Goal: Transaction & Acquisition: Download file/media

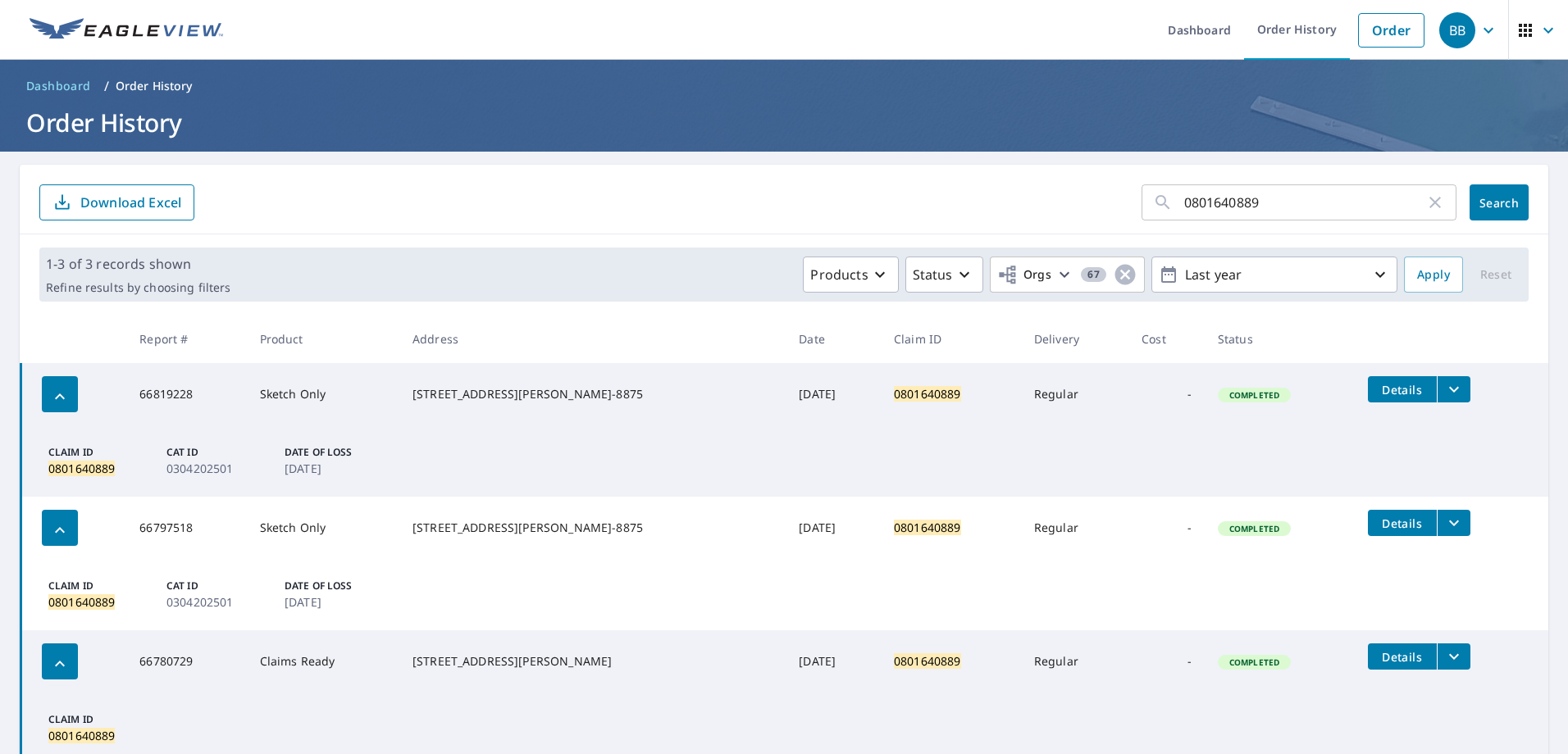
click at [1444, 387] on icon "filesDropdownBtn-66819228" at bounding box center [1454, 389] width 19 height 19
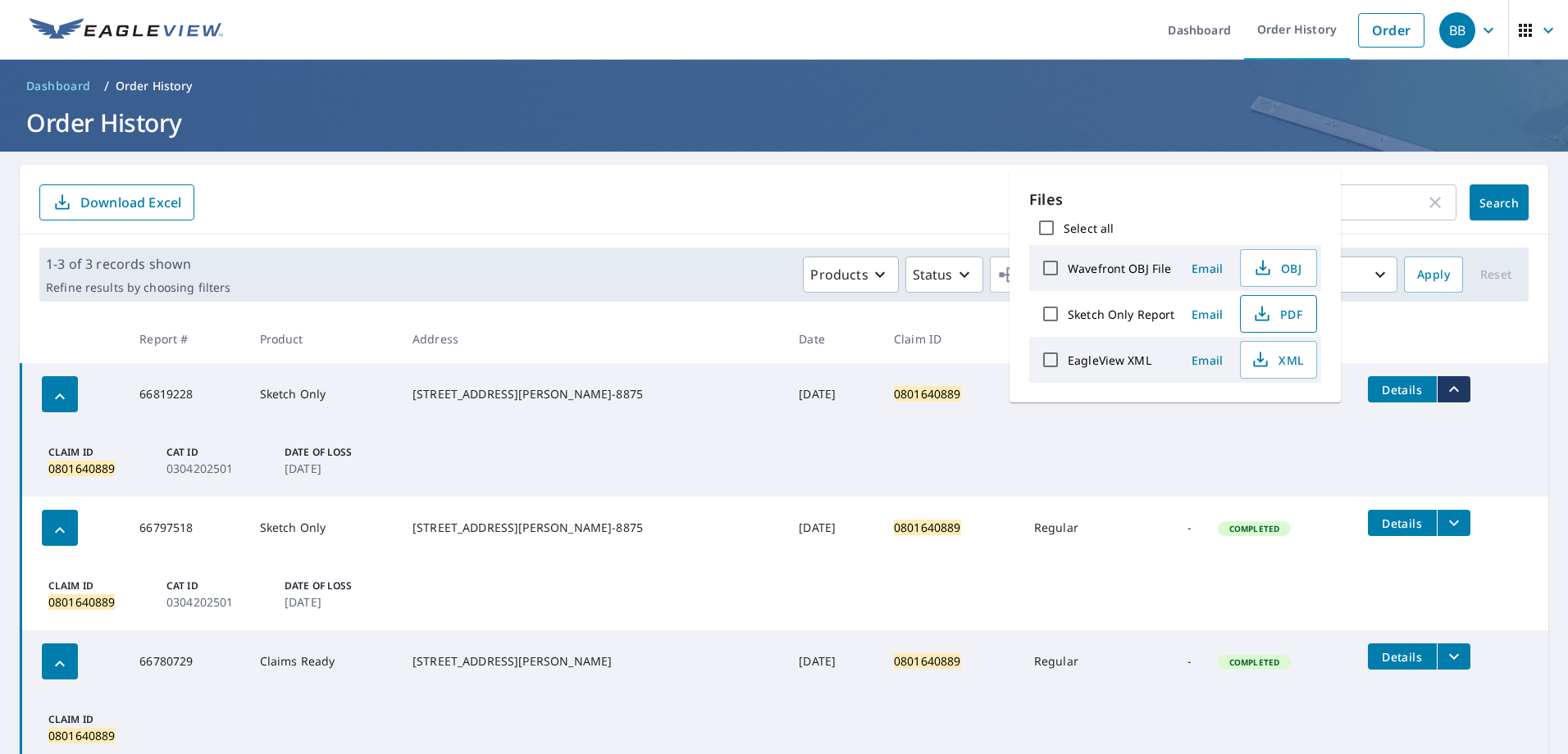
click at [1260, 315] on icon "button" at bounding box center [1262, 310] width 8 height 11
click at [936, 196] on form "0801640889 ​ Search Download Excel" at bounding box center [784, 202] width 1490 height 36
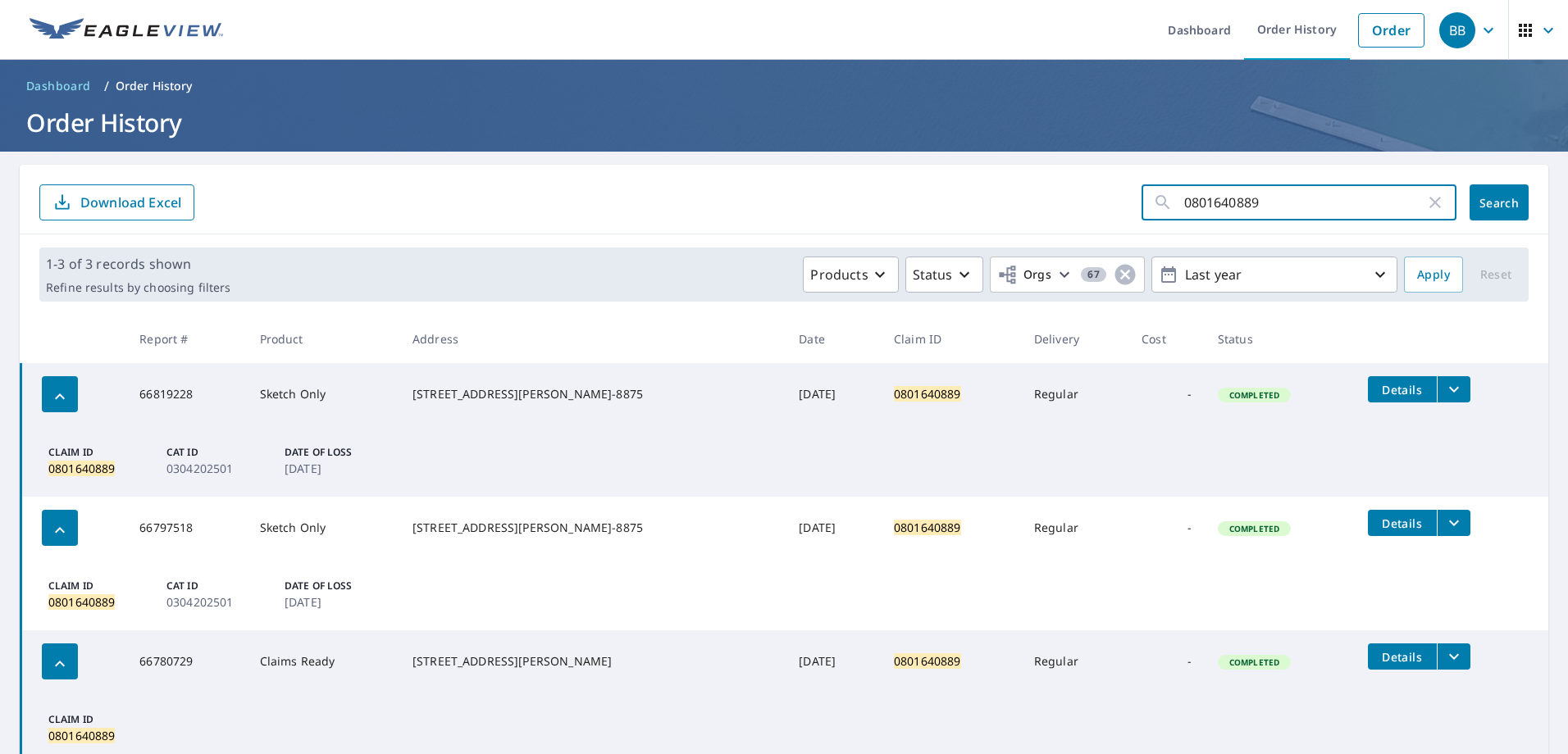
drag, startPoint x: 1259, startPoint y: 200, endPoint x: 1164, endPoint y: 204, distance: 95.1
click at [1164, 204] on div "0801640889 ​" at bounding box center [1299, 202] width 315 height 36
type input "0800720799"
click button "Search" at bounding box center [1499, 202] width 59 height 36
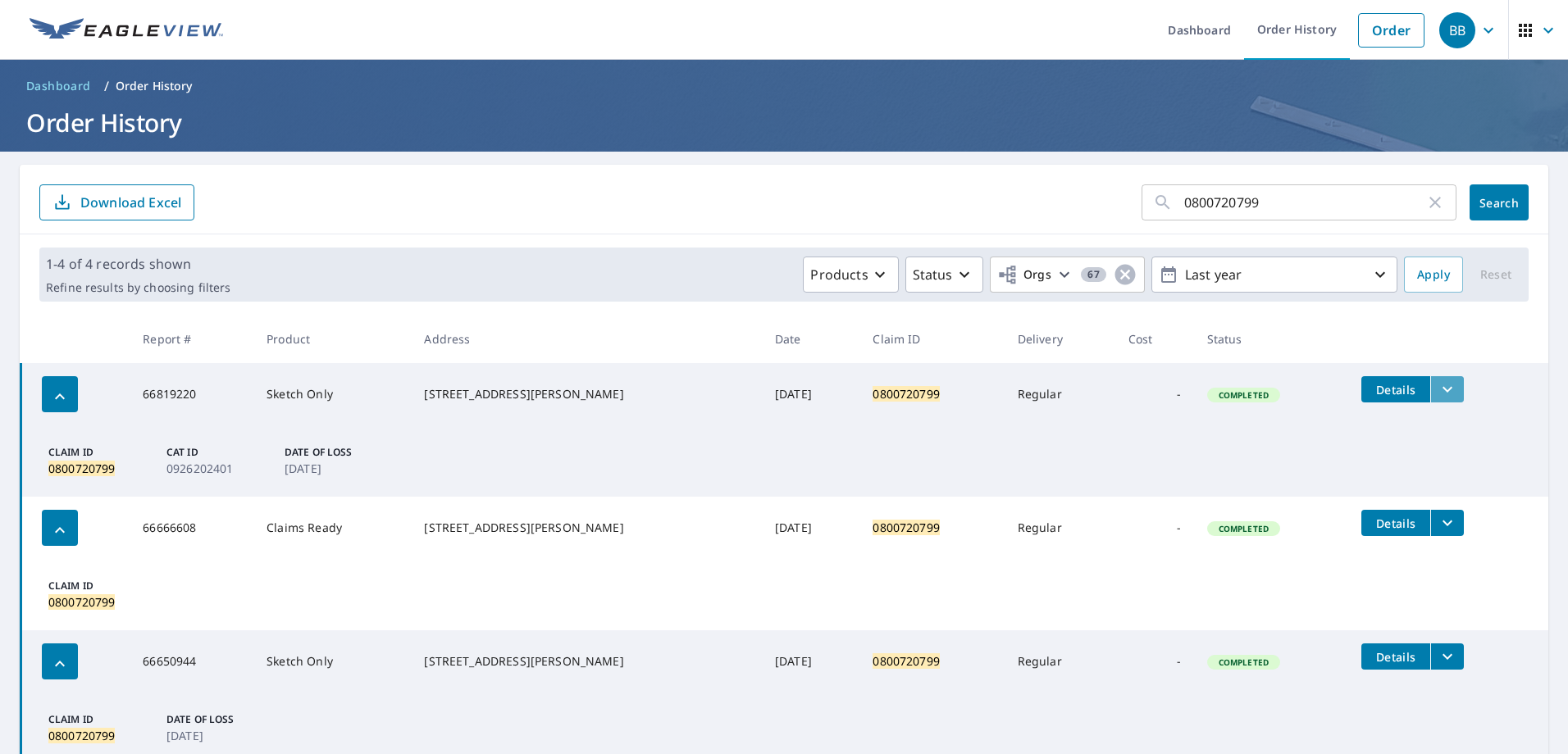
click at [1440, 384] on button "filesDropdownBtn-66819220" at bounding box center [1447, 389] width 34 height 26
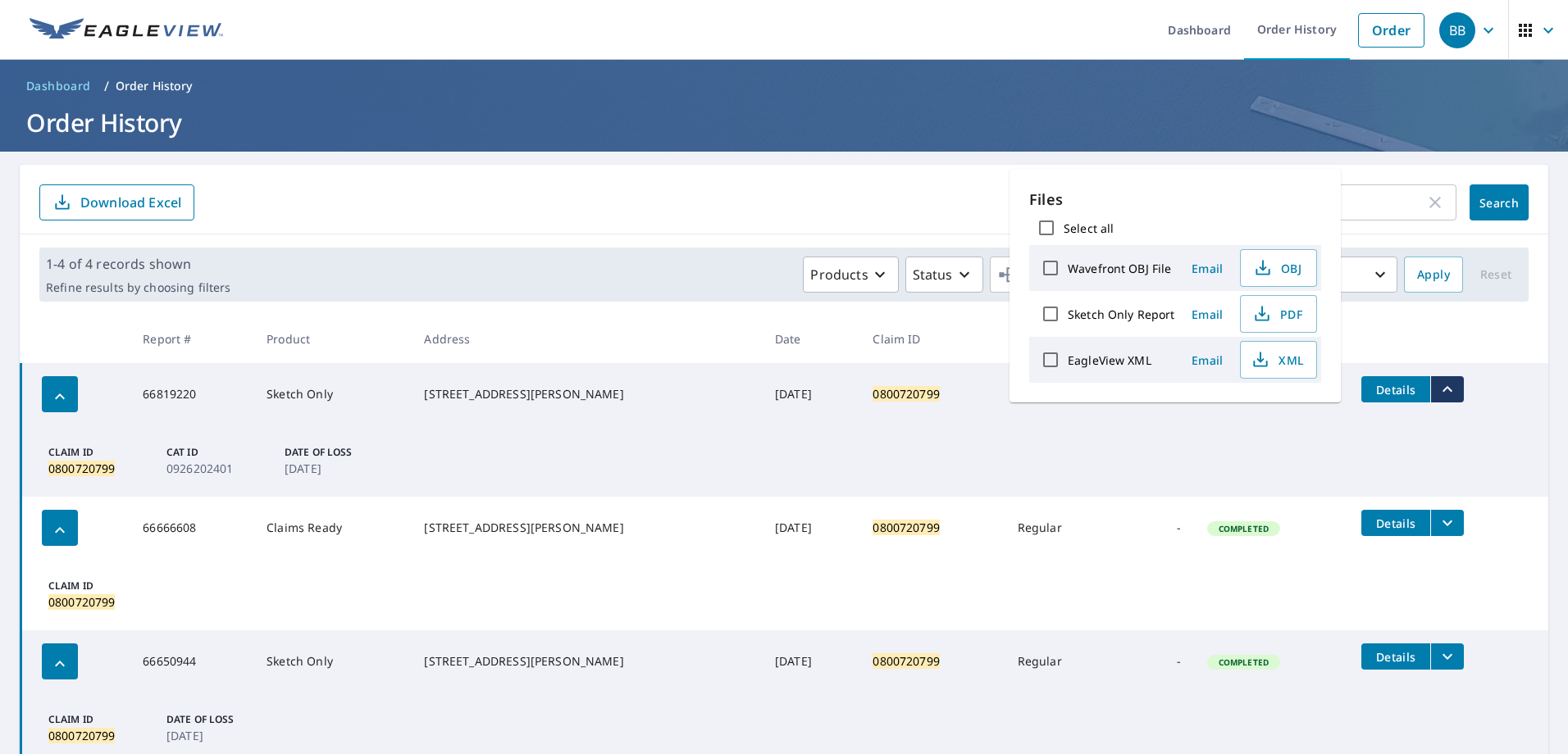
click at [1147, 313] on label "Sketch Only Report" at bounding box center [1121, 314] width 107 height 16
click at [1068, 313] on input "Sketch Only Report" at bounding box center [1050, 313] width 34 height 34
checkbox input "true"
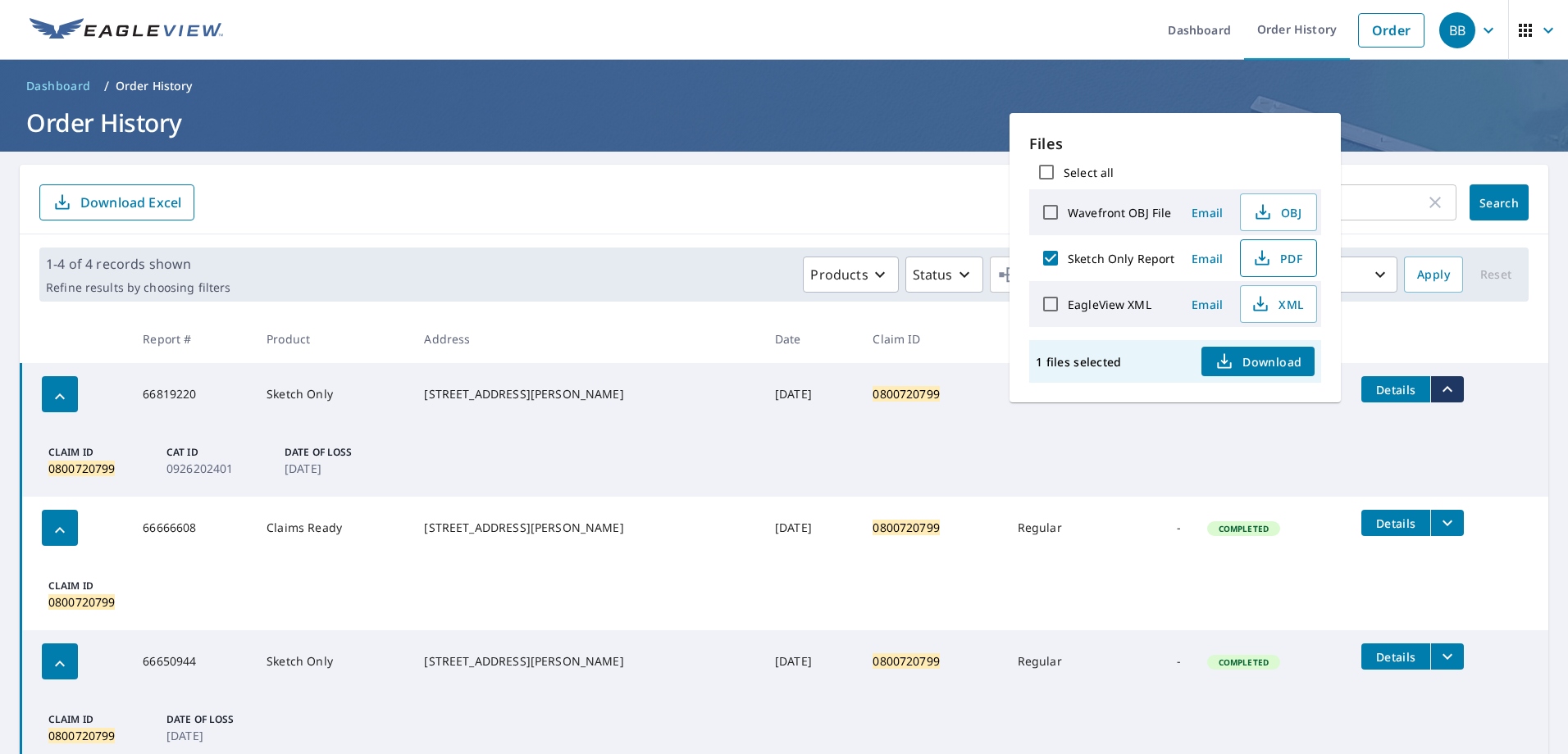
click at [1258, 258] on icon "button" at bounding box center [1262, 255] width 8 height 11
click at [1385, 165] on div "0800720799 ​ Search Download Excel" at bounding box center [784, 199] width 1529 height 70
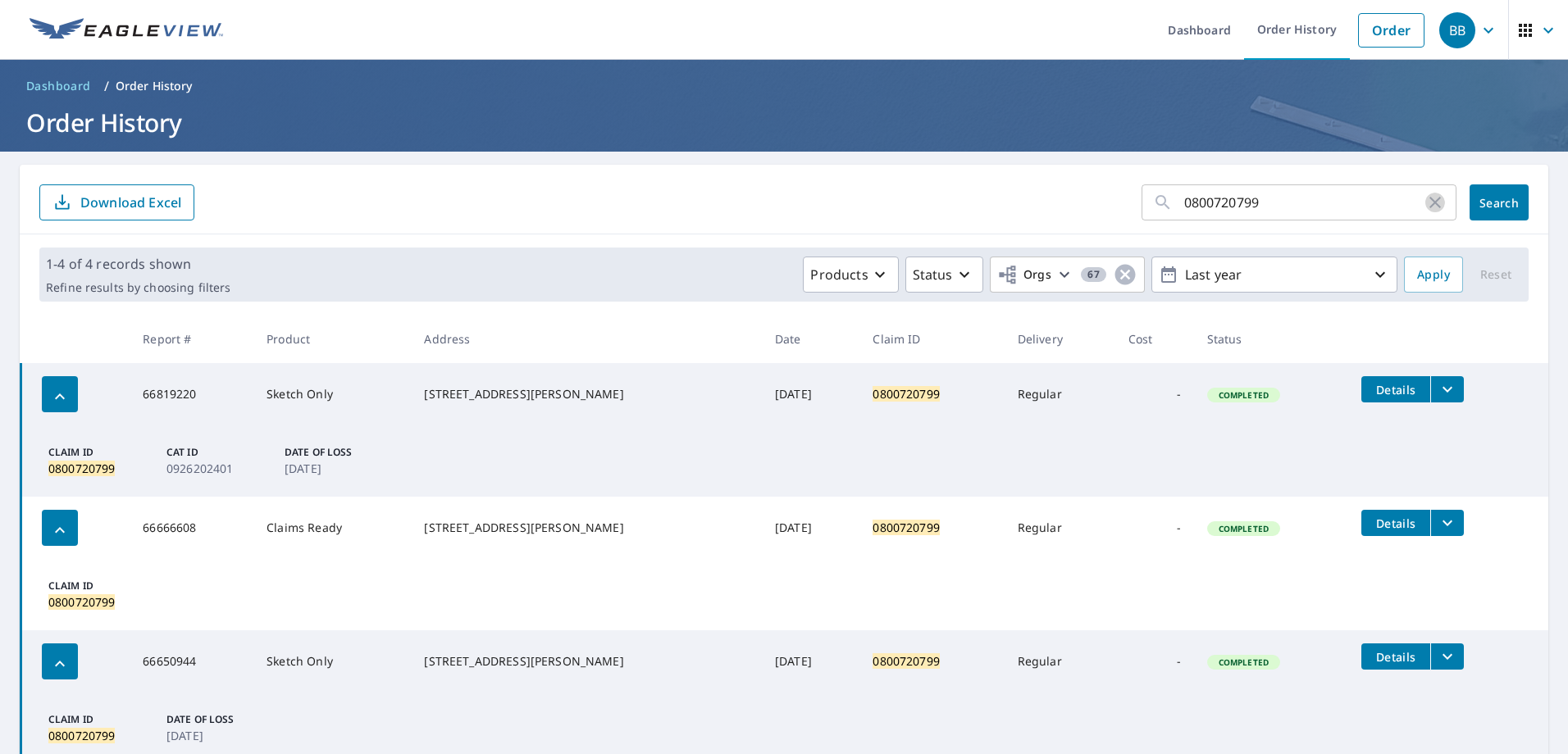
click at [1426, 205] on icon "button" at bounding box center [1436, 202] width 19 height 19
click at [1230, 204] on input "text" at bounding box center [1321, 202] width 273 height 46
paste input "0801297135"
type input "0801297135"
click at [1470, 190] on button "Search" at bounding box center [1499, 202] width 59 height 36
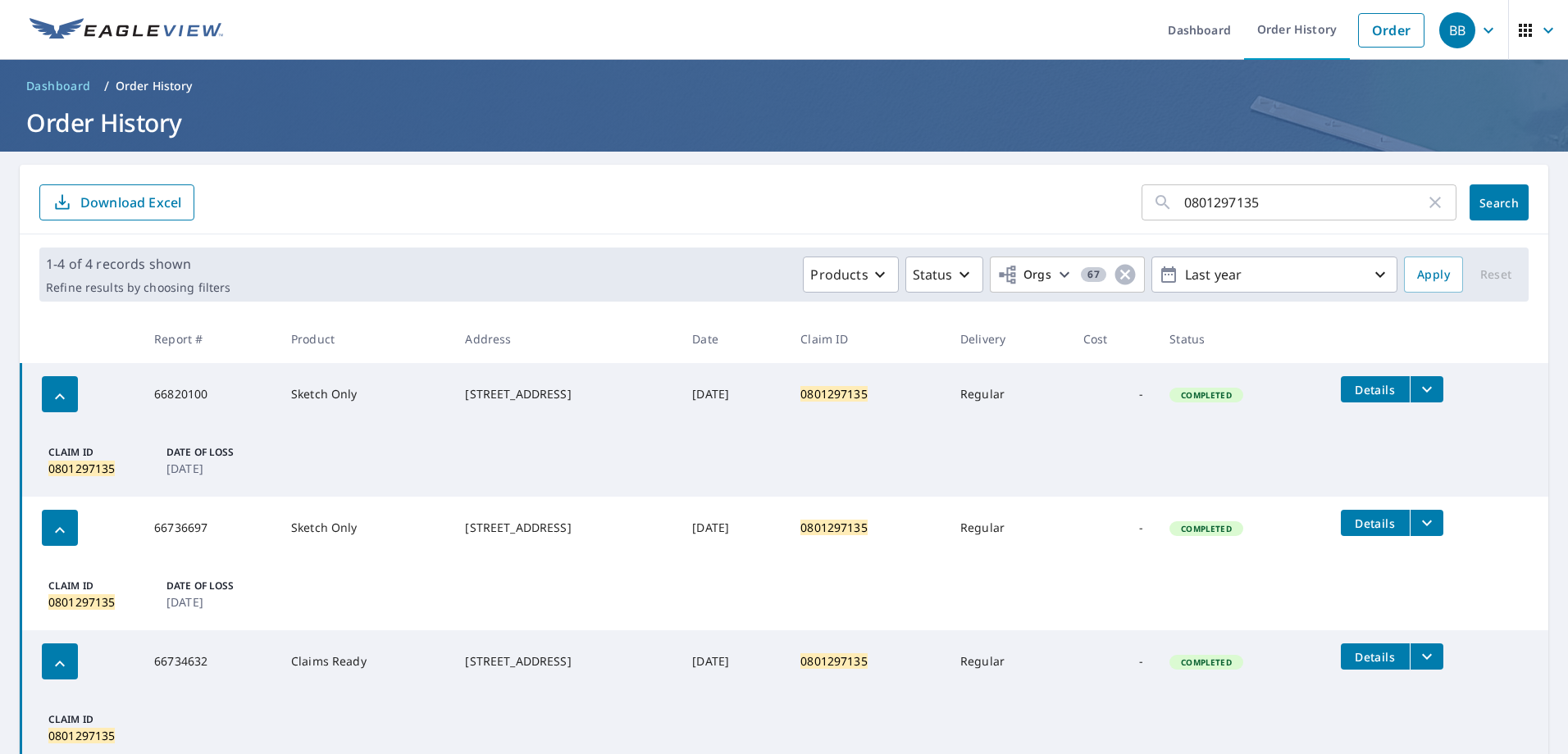
click at [1443, 387] on button "filesDropdownBtn-66820100" at bounding box center [1427, 389] width 34 height 26
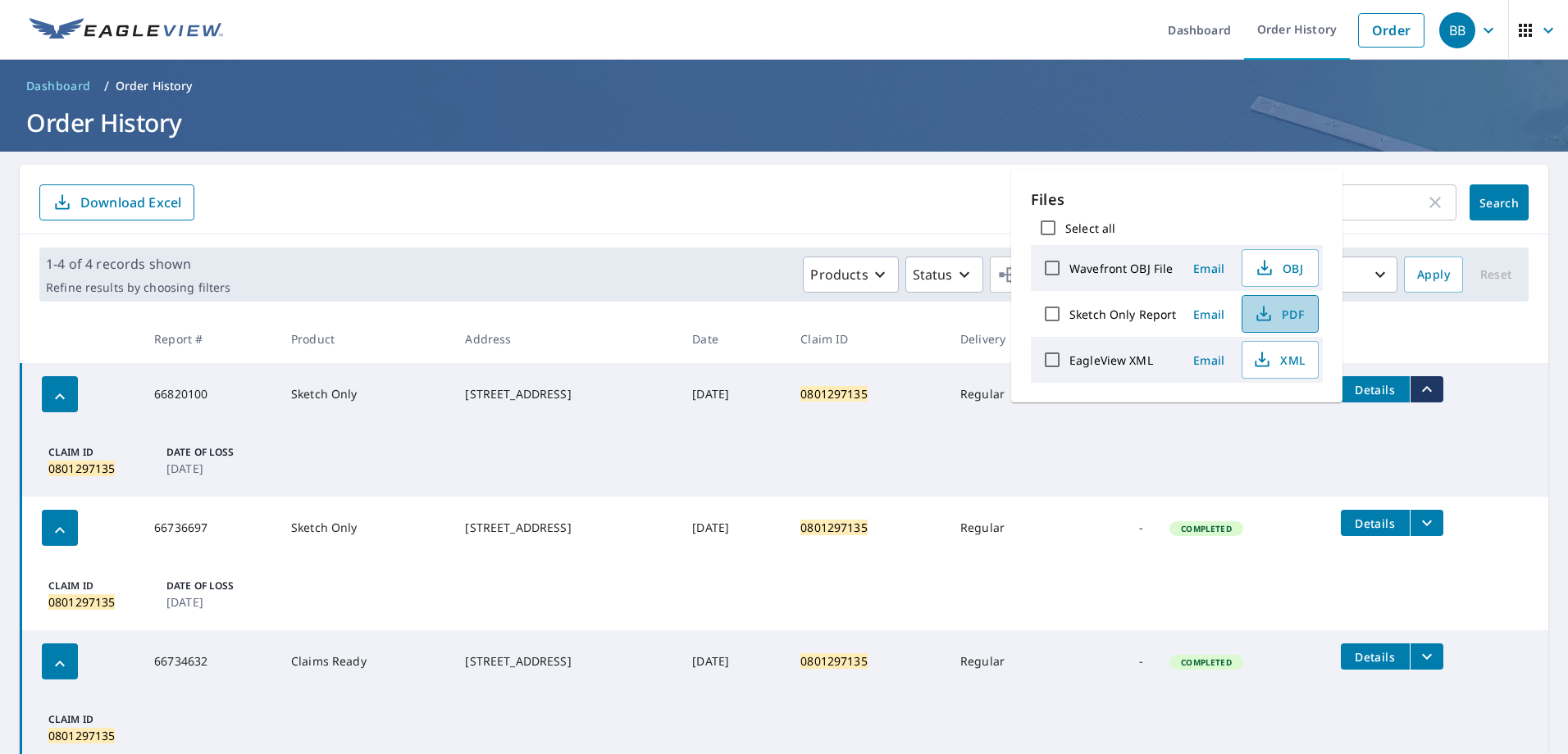
click at [1263, 314] on icon "button" at bounding box center [1264, 310] width 8 height 11
click at [1268, 306] on icon "button" at bounding box center [1264, 314] width 19 height 19
click at [1371, 202] on input "0801297135" at bounding box center [1305, 202] width 241 height 46
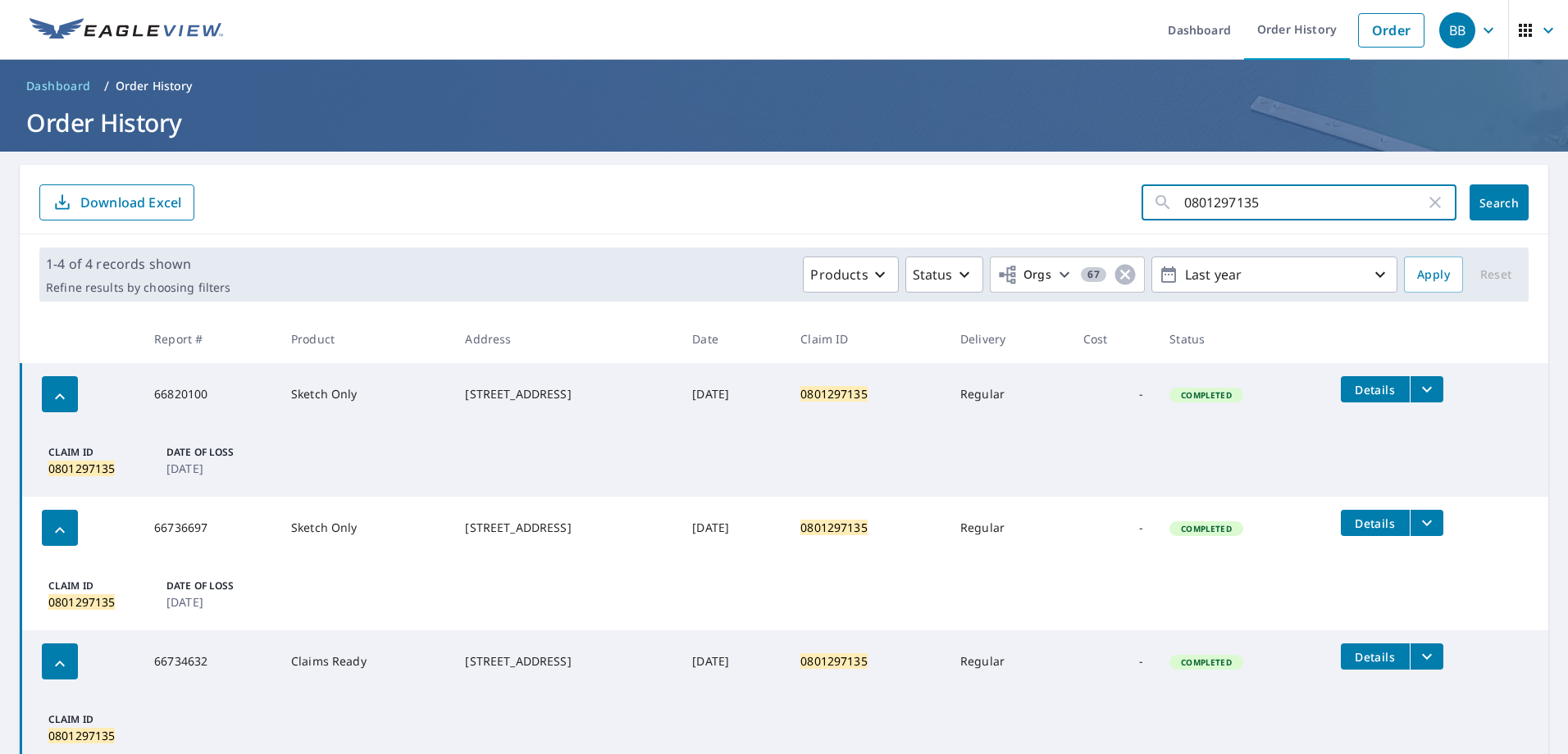
click at [1426, 204] on icon "button" at bounding box center [1436, 202] width 19 height 19
click at [1339, 200] on input "text" at bounding box center [1321, 202] width 273 height 46
type input "0797418803"
click button "Search" at bounding box center [1499, 202] width 59 height 36
click at [1429, 394] on icon "filesDropdownBtn-66662998" at bounding box center [1427, 389] width 19 height 19
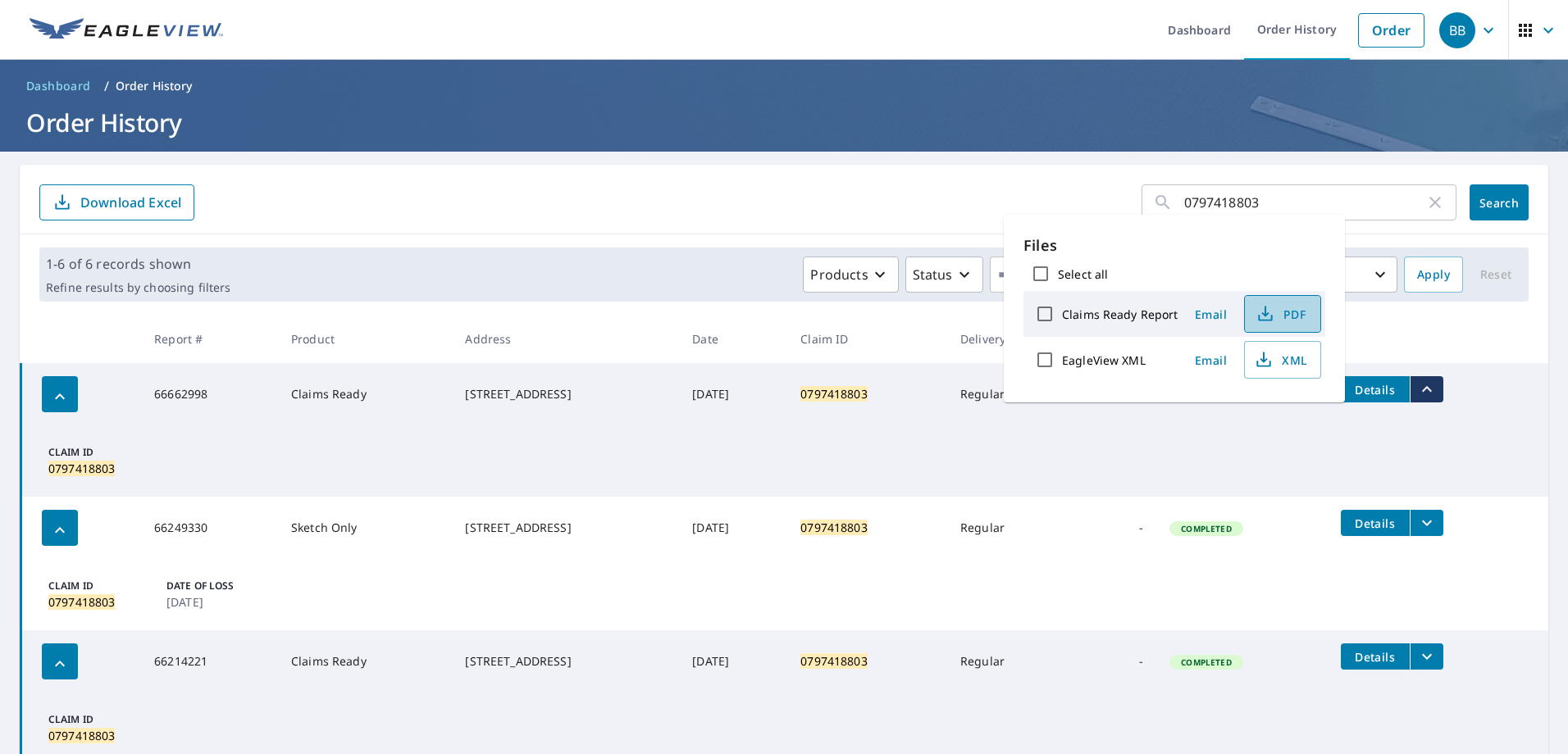
click at [1285, 315] on span "PDF" at bounding box center [1281, 314] width 53 height 19
drag, startPoint x: 1281, startPoint y: 206, endPoint x: 1119, endPoint y: 198, distance: 162.2
click at [1119, 198] on form "0797418803 ​ Search Download Excel" at bounding box center [784, 202] width 1490 height 36
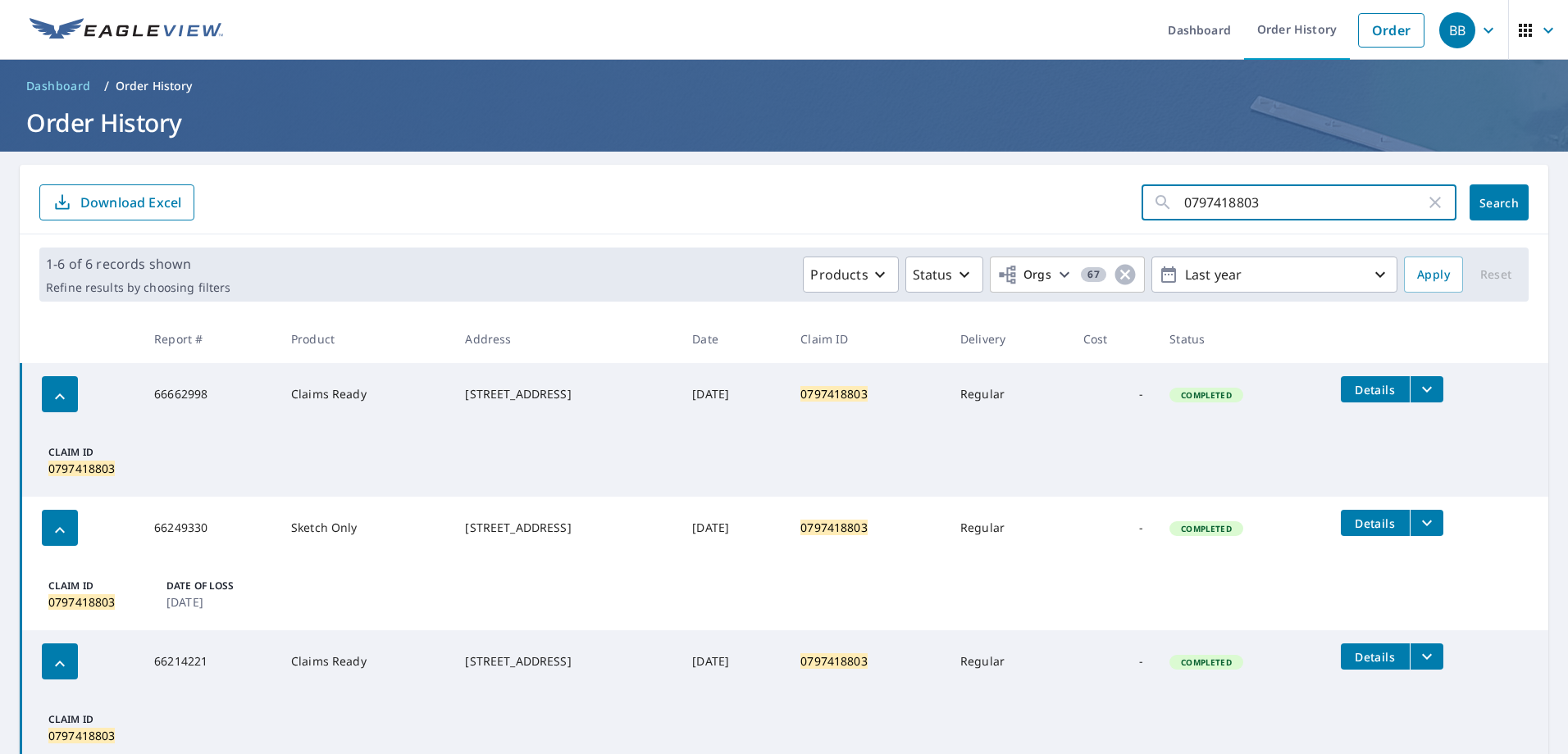
paste input "801677997"
type input "0801677997"
click button "Search" at bounding box center [1499, 202] width 59 height 36
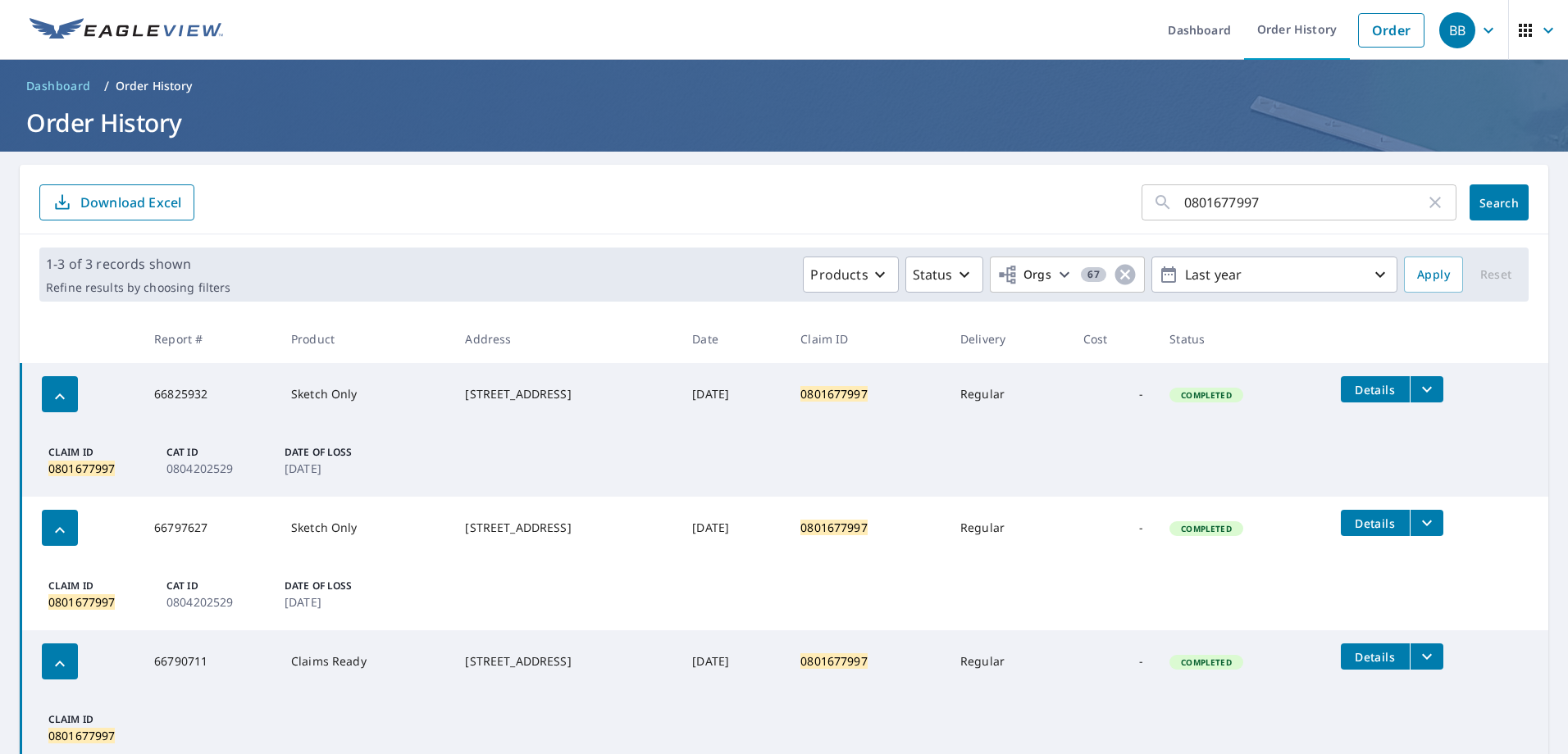
click at [1452, 388] on td "Details" at bounding box center [1438, 389] width 221 height 53
click at [1438, 390] on icon "filesDropdownBtn-66825932" at bounding box center [1427, 389] width 19 height 19
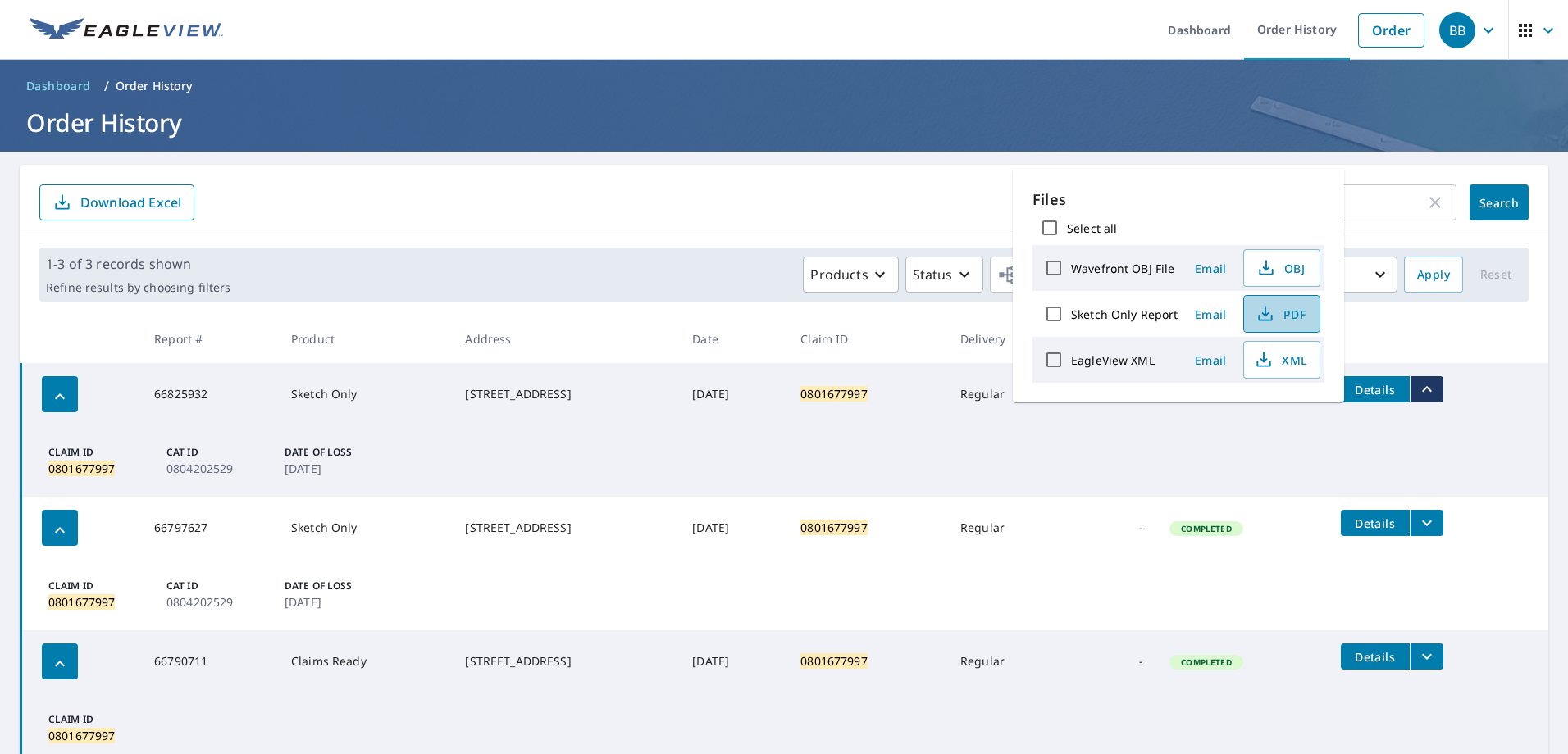
click at [1265, 315] on icon "button" at bounding box center [1265, 314] width 19 height 19
click at [1426, 206] on icon "button" at bounding box center [1436, 202] width 19 height 19
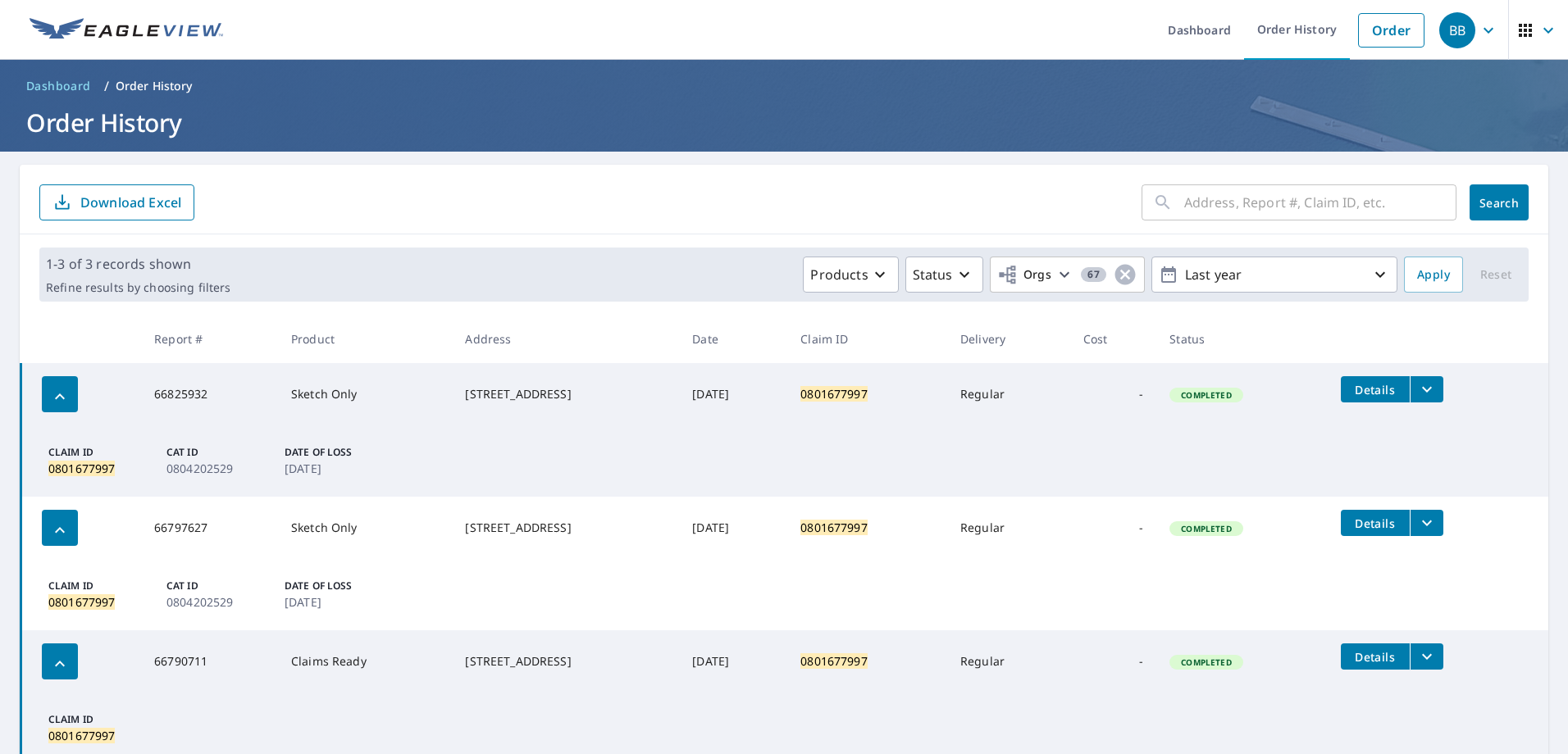
click at [1380, 200] on input "text" at bounding box center [1321, 202] width 273 height 46
paste input "0789735262"
type input "0789735262"
click button "Search" at bounding box center [1499, 202] width 59 height 36
click at [1438, 392] on icon "filesDropdownBtn-66412134" at bounding box center [1427, 389] width 19 height 19
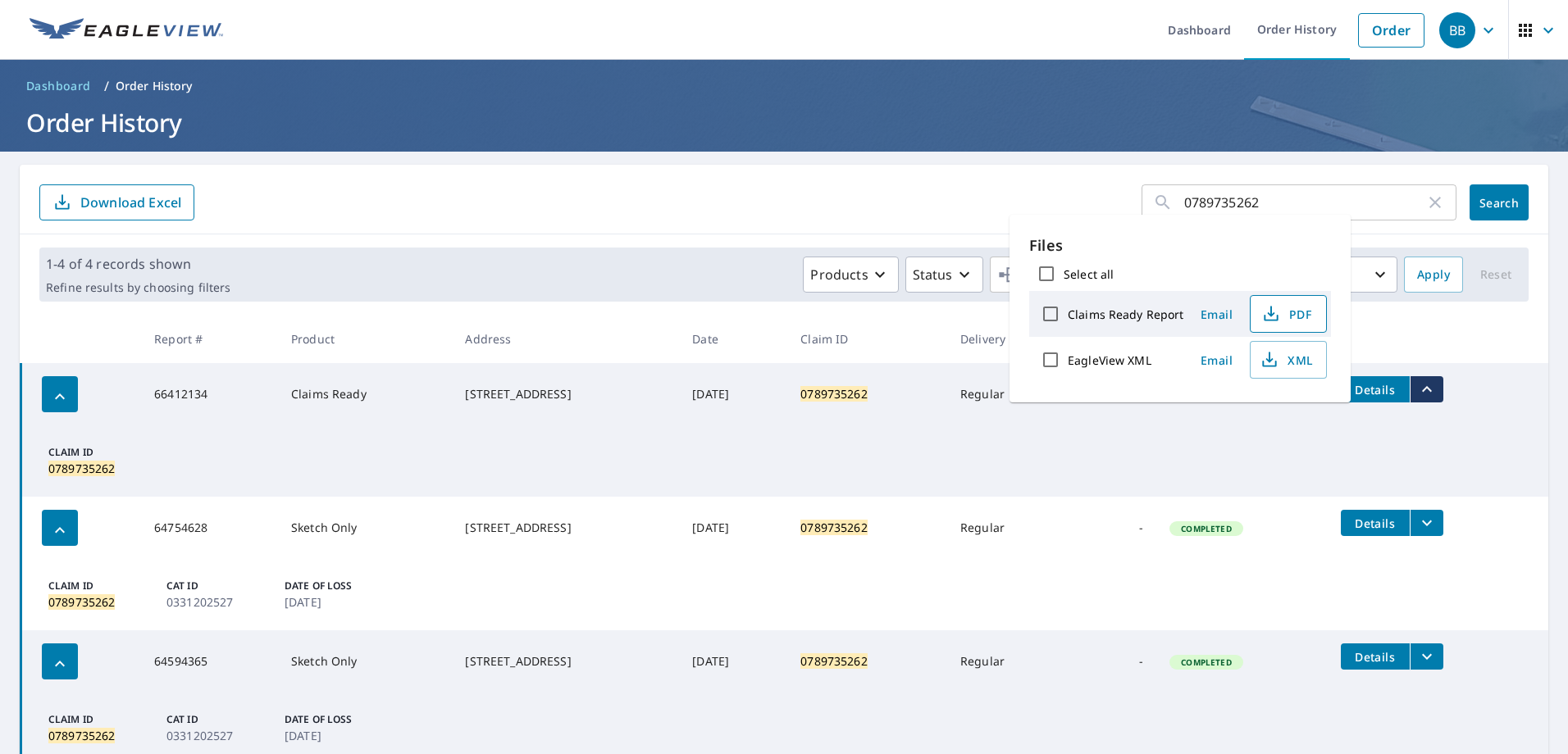
click at [1292, 316] on span "PDF" at bounding box center [1287, 314] width 53 height 19
click at [1426, 200] on icon "button" at bounding box center [1436, 202] width 19 height 19
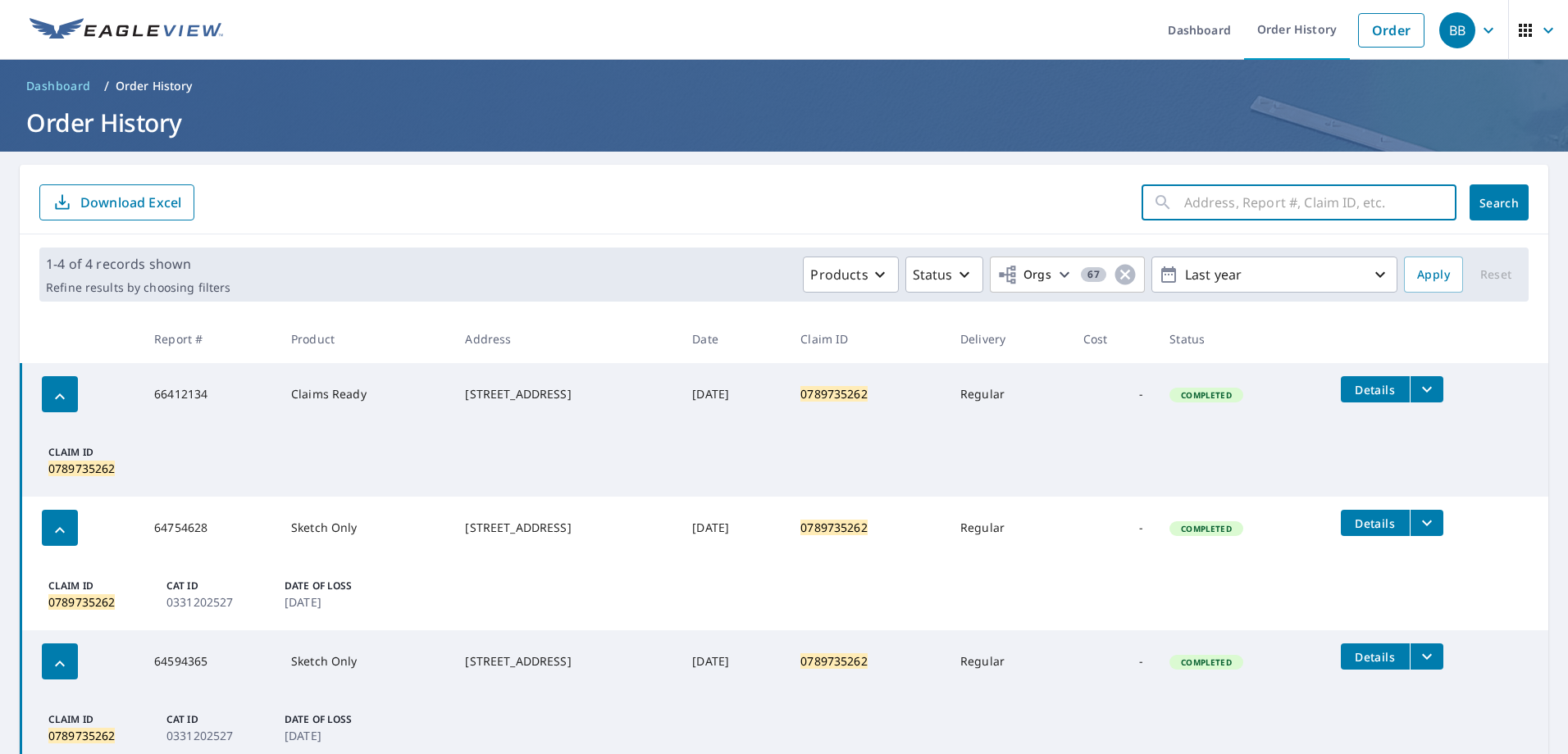
click at [1324, 196] on input "text" at bounding box center [1321, 202] width 273 height 46
paste input "0801540535"
type input "0801540535"
click button "Search" at bounding box center [1499, 202] width 59 height 36
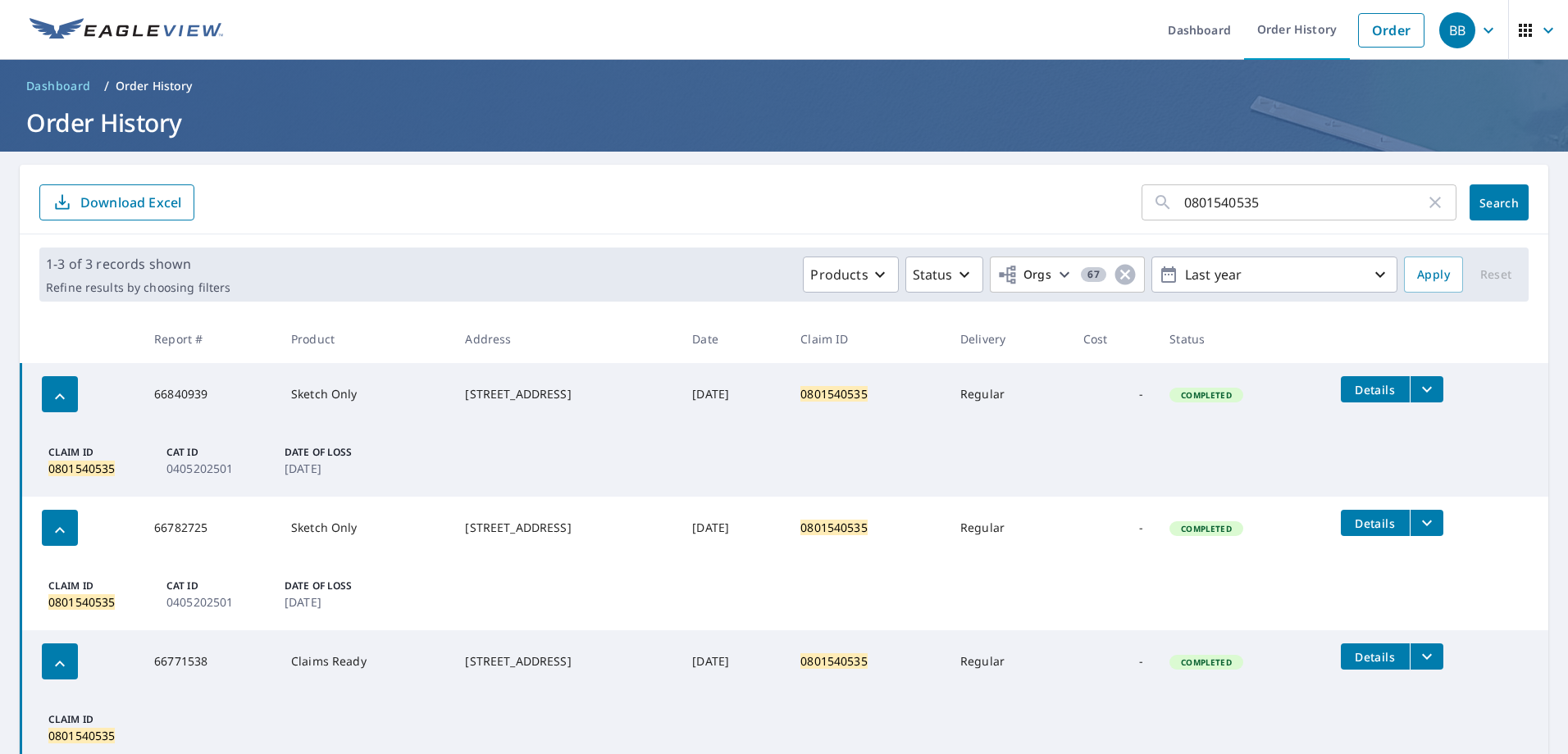
click at [1438, 387] on icon "filesDropdownBtn-66840939" at bounding box center [1427, 389] width 19 height 19
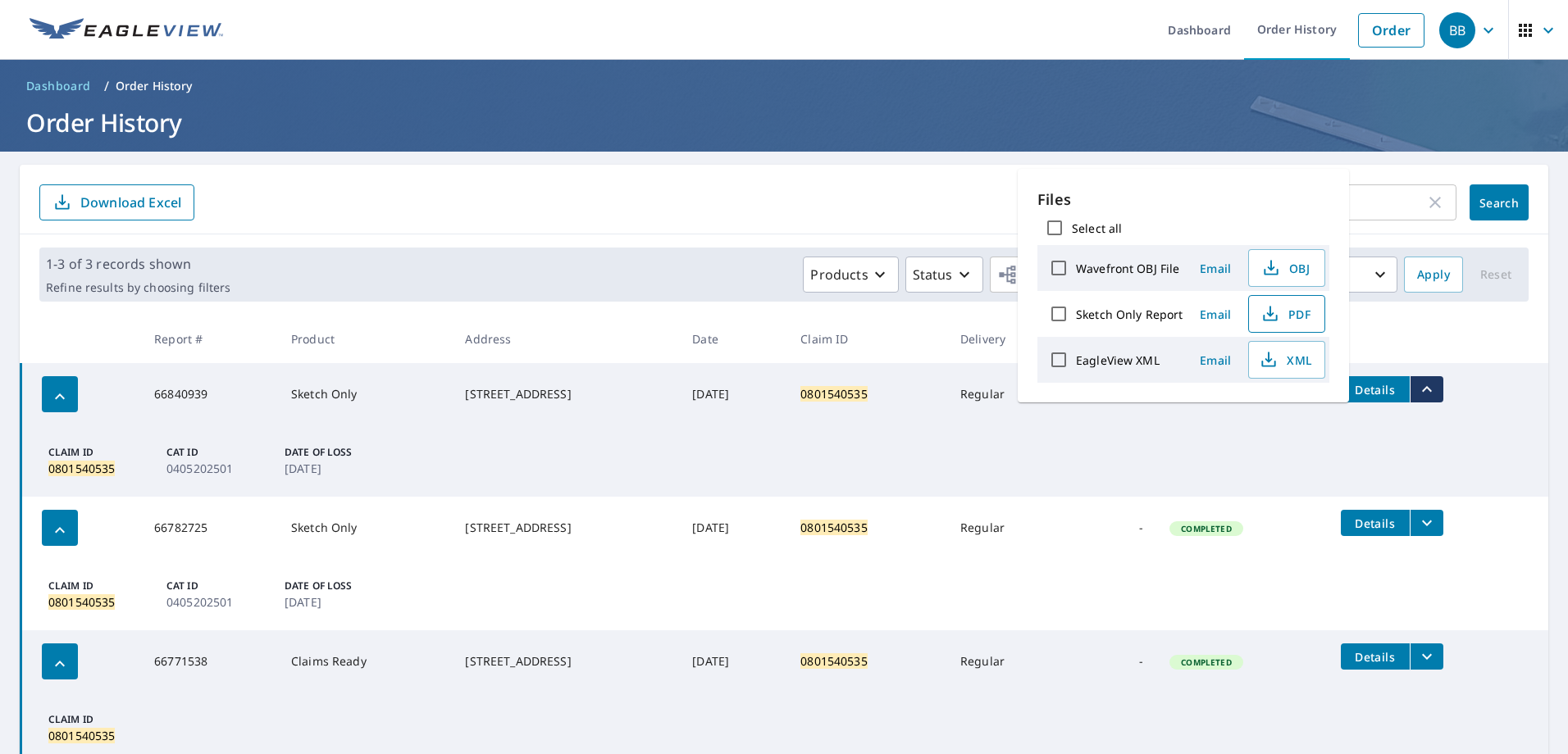
click at [1282, 310] on span "PDF" at bounding box center [1286, 314] width 53 height 19
click at [1433, 211] on icon "button" at bounding box center [1436, 202] width 19 height 19
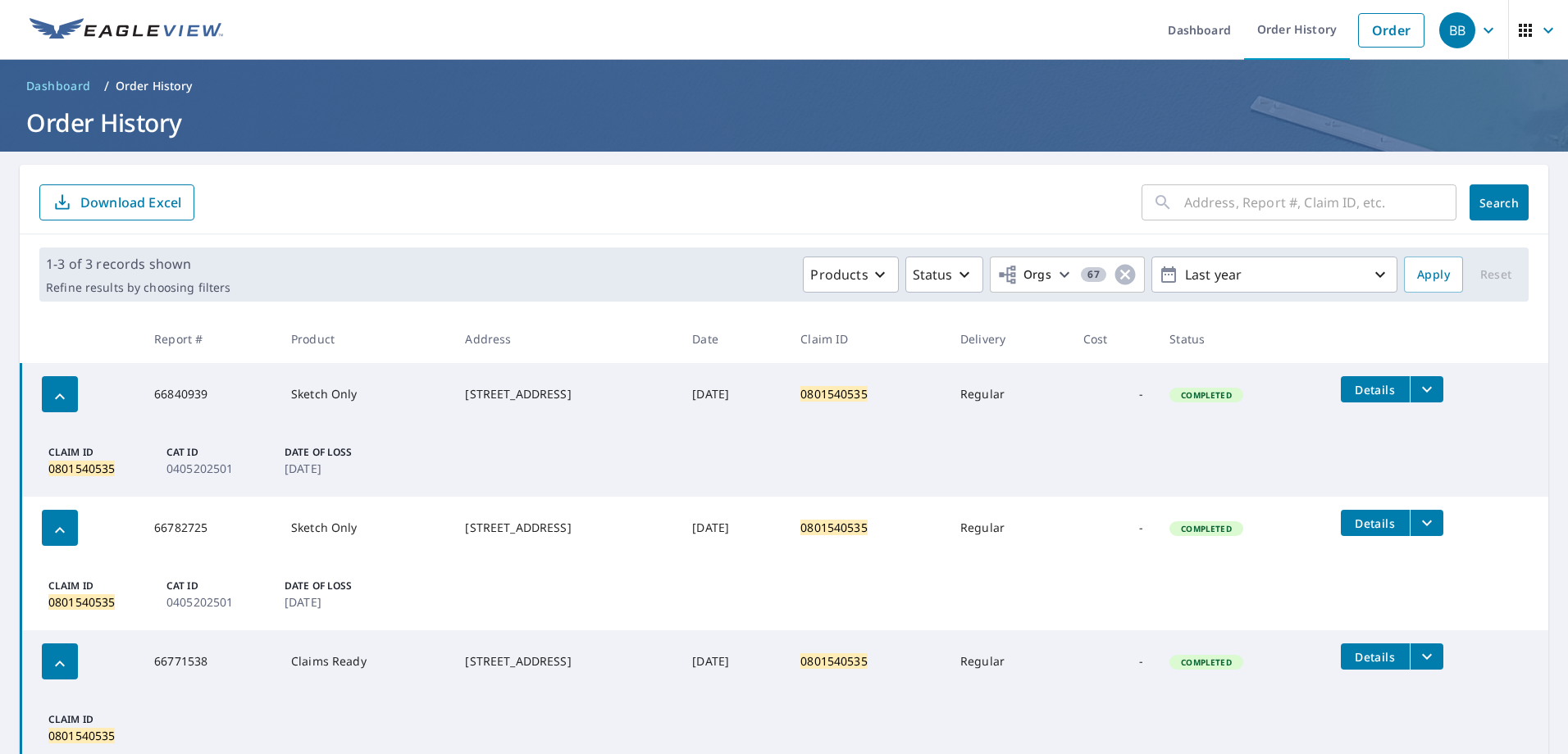
click at [1365, 203] on input "text" at bounding box center [1321, 202] width 273 height 46
paste input "0801681040"
type input "0801681040"
click at [1483, 200] on span "Search" at bounding box center [1500, 203] width 33 height 16
click at [1435, 390] on icon "filesDropdownBtn-66840829" at bounding box center [1427, 389] width 19 height 19
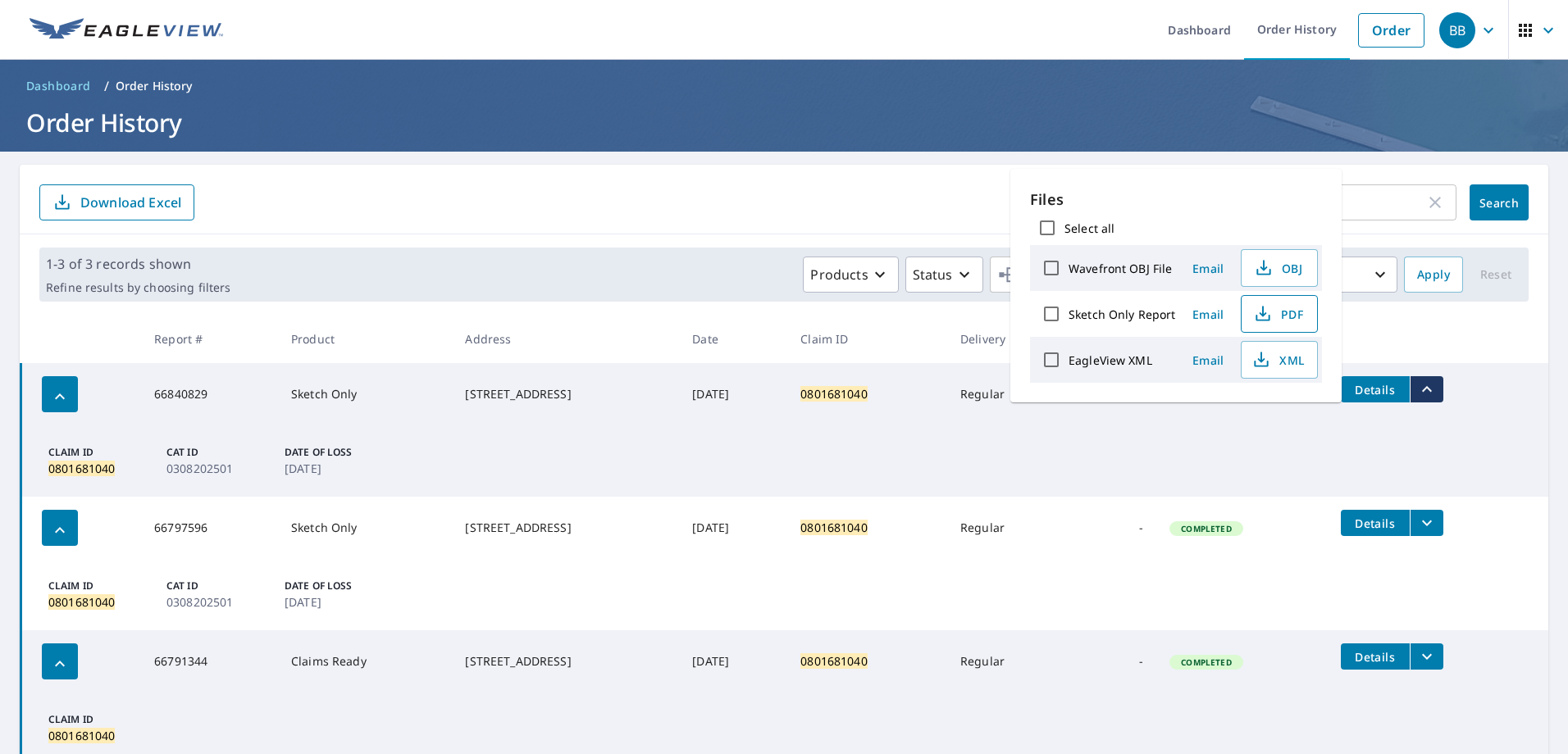
click at [1270, 310] on icon "button" at bounding box center [1263, 314] width 19 height 19
click at [1398, 207] on input "0801681040" at bounding box center [1305, 202] width 241 height 46
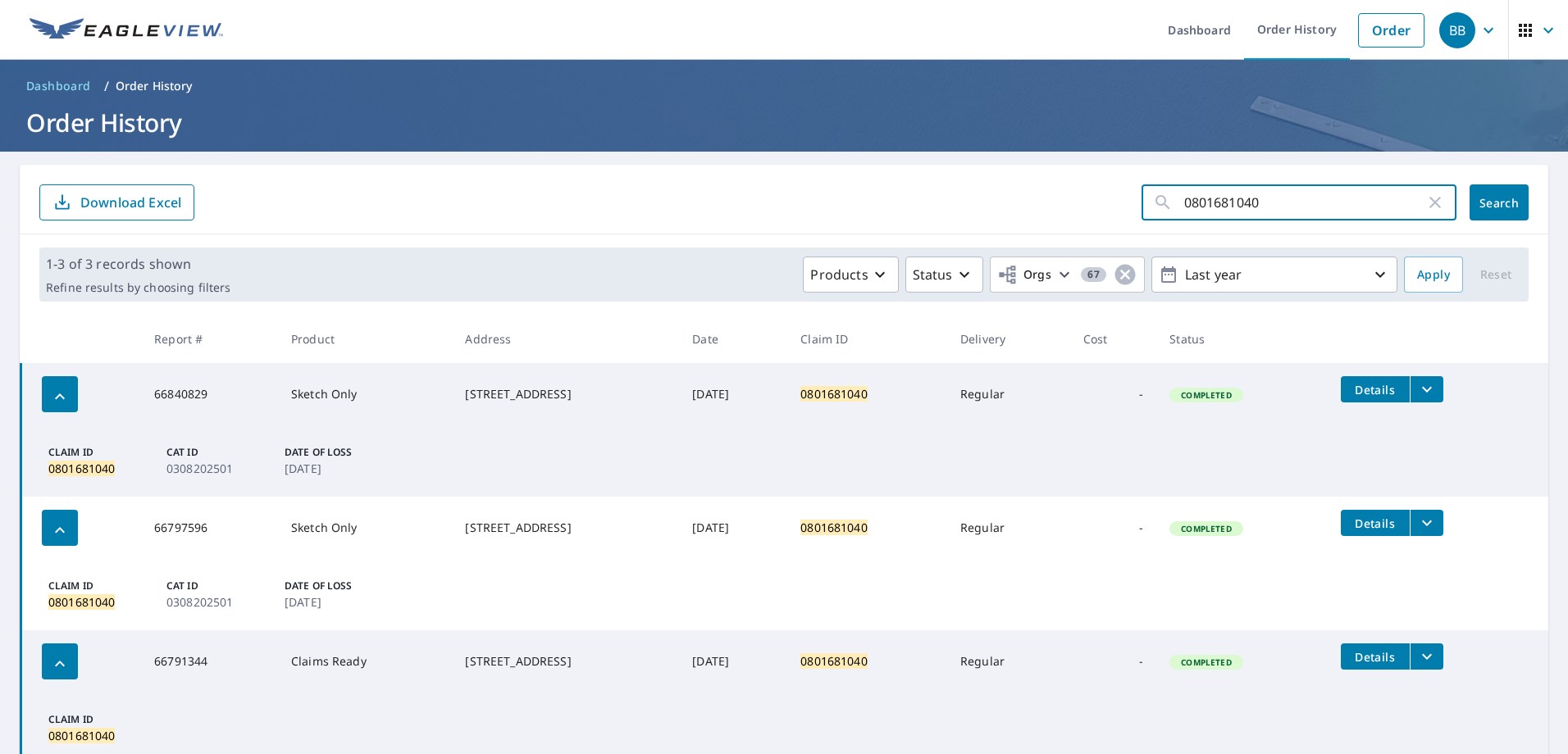
click at [1426, 199] on icon "button" at bounding box center [1436, 202] width 19 height 19
click at [1279, 199] on input "text" at bounding box center [1321, 202] width 273 height 46
type input "0801648254"
click button "Search" at bounding box center [1499, 202] width 59 height 36
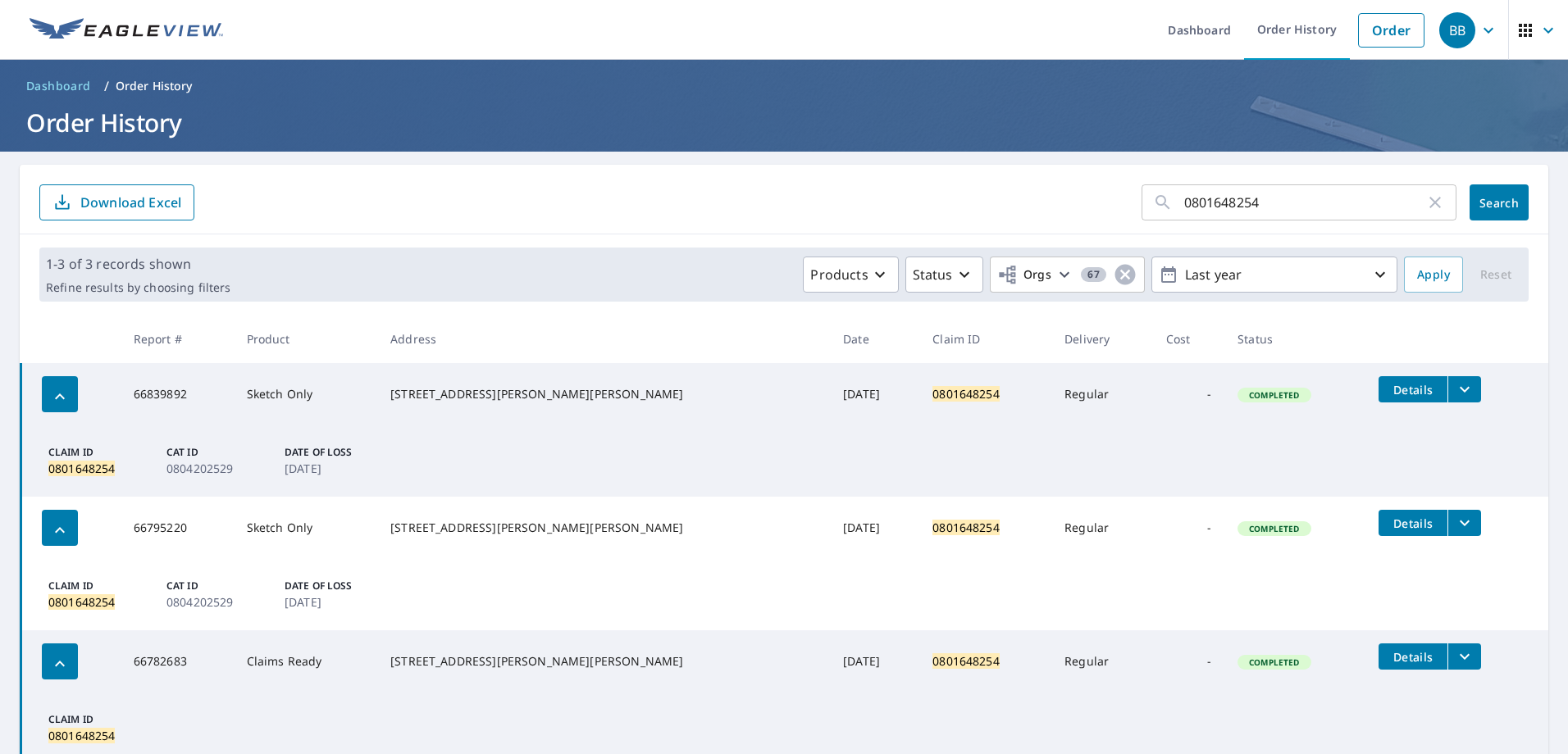
click at [1448, 394] on td "Details" at bounding box center [1457, 389] width 183 height 53
click at [1455, 394] on icon "filesDropdownBtn-66839892" at bounding box center [1465, 389] width 19 height 19
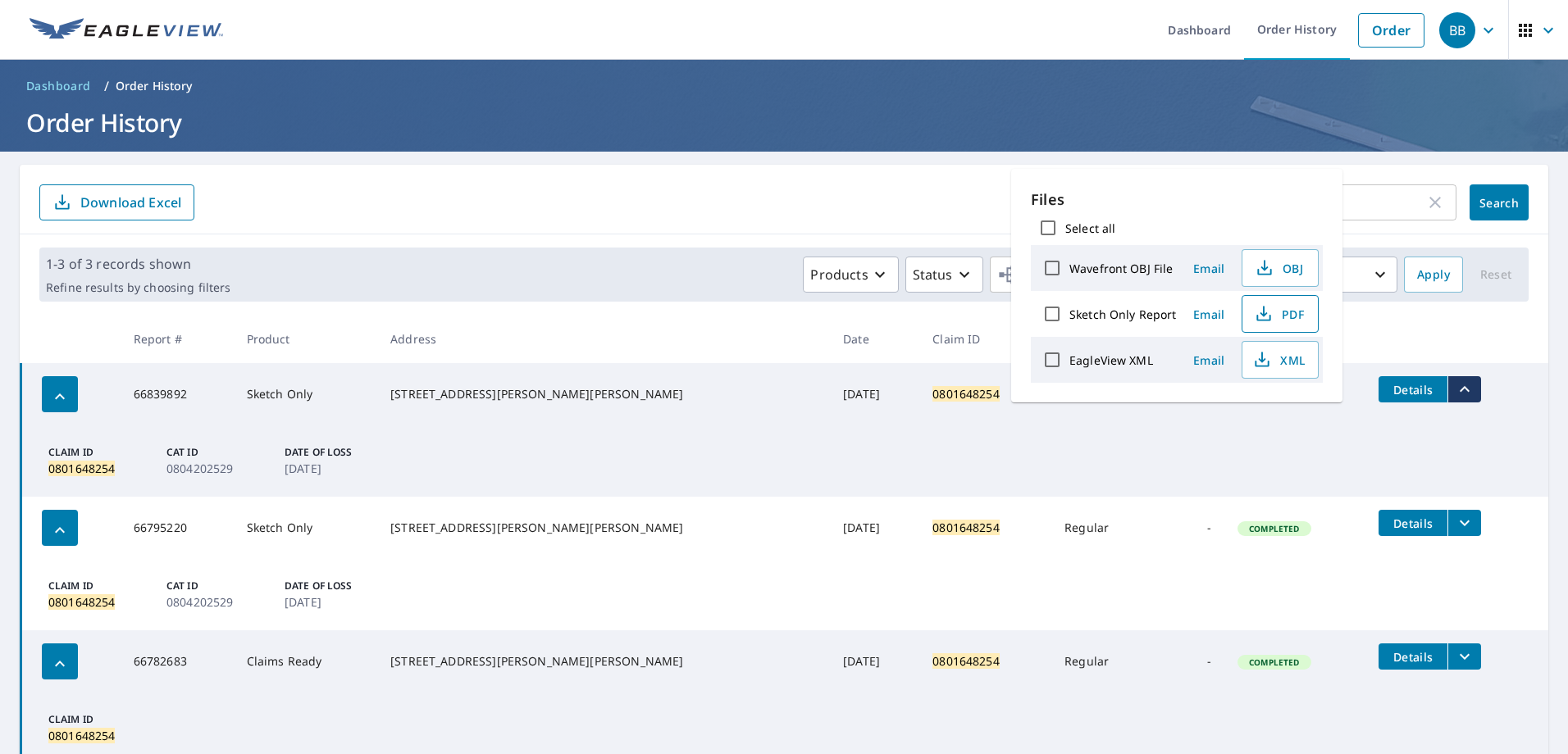
click at [1266, 318] on icon "button" at bounding box center [1264, 314] width 19 height 19
click at [1426, 207] on icon "button" at bounding box center [1436, 202] width 19 height 19
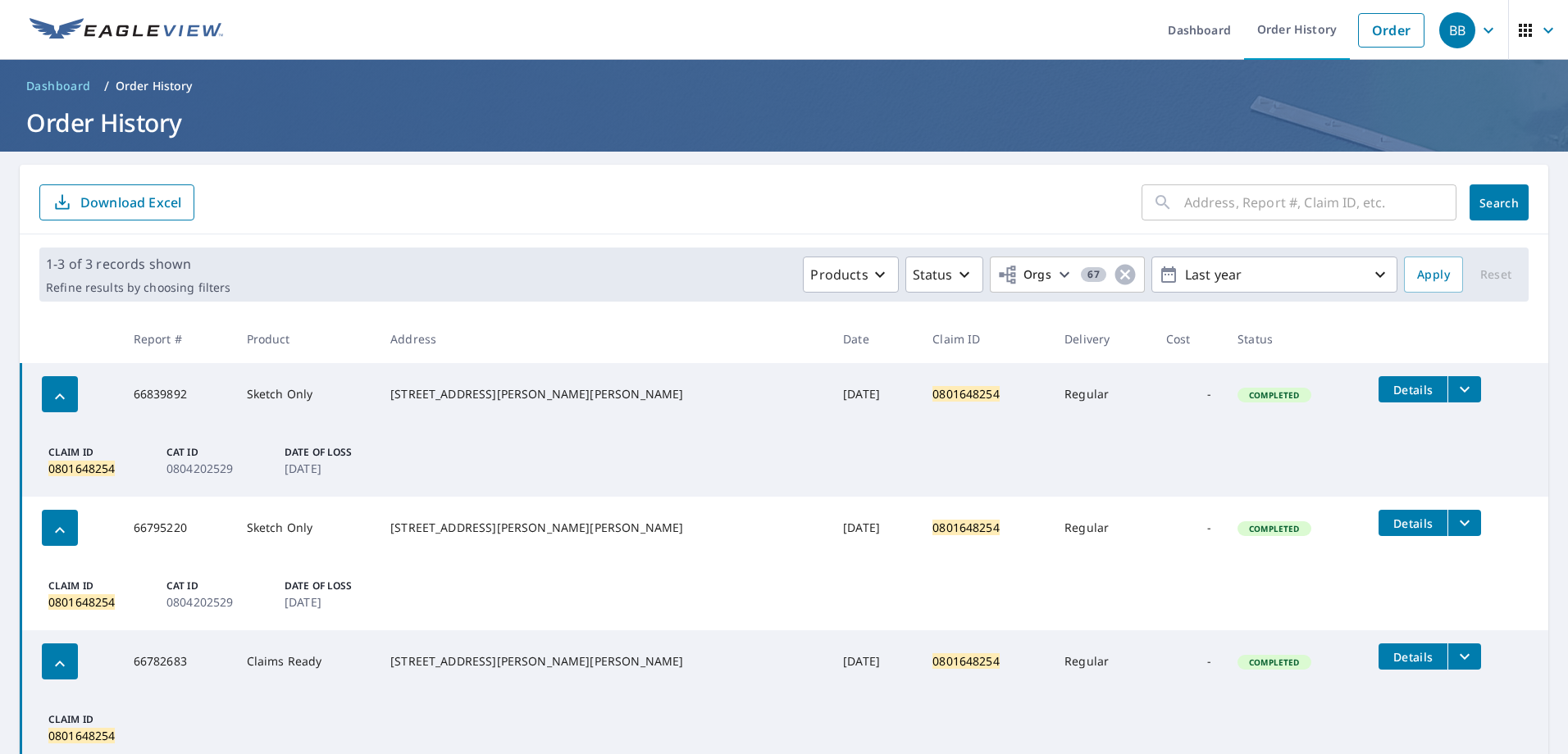
click at [1298, 200] on input "text" at bounding box center [1321, 202] width 273 height 46
paste input "0801055906"
type input "0801055906"
click at [1508, 196] on button "Search" at bounding box center [1499, 202] width 59 height 36
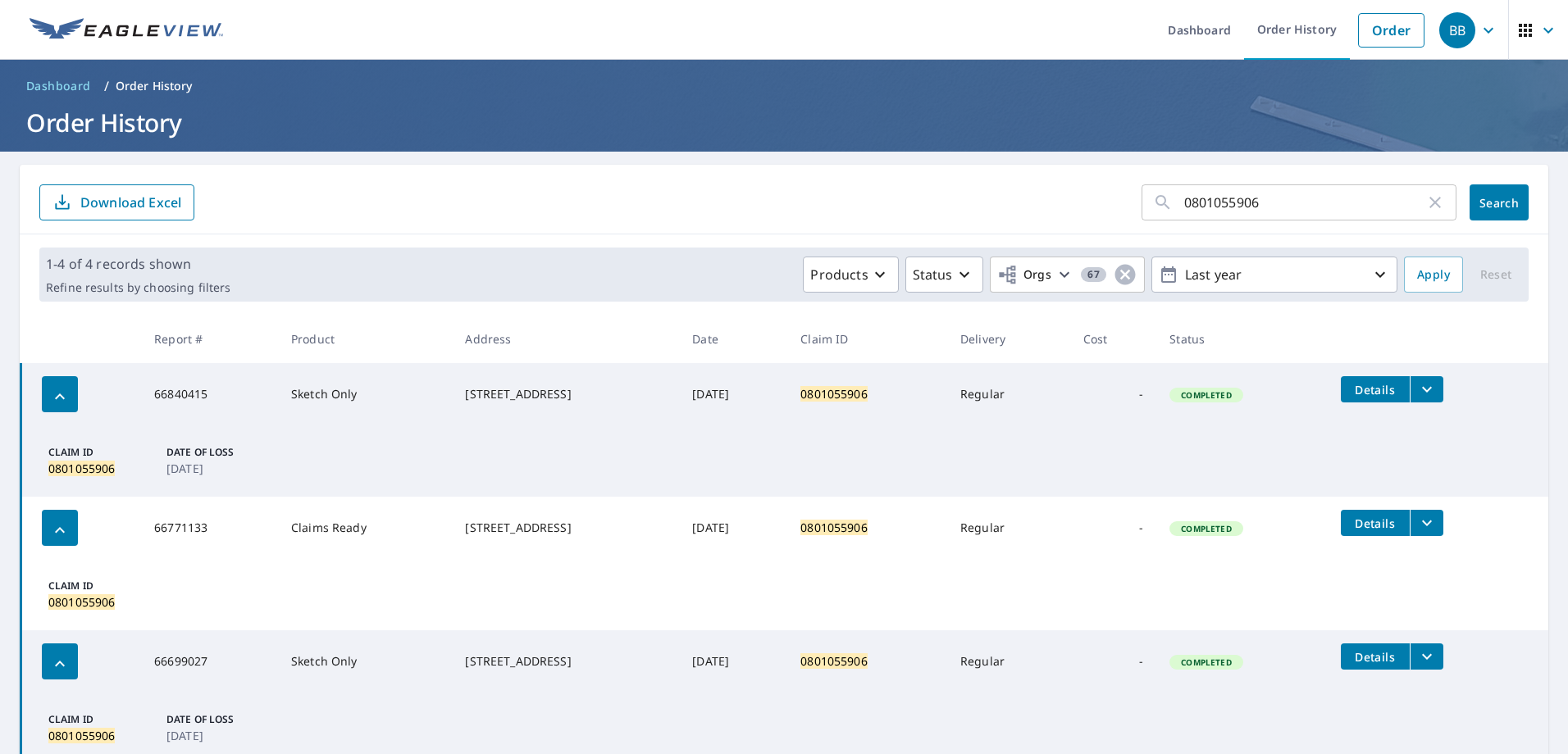
click at [1432, 387] on icon "filesDropdownBtn-66840415" at bounding box center [1427, 389] width 19 height 19
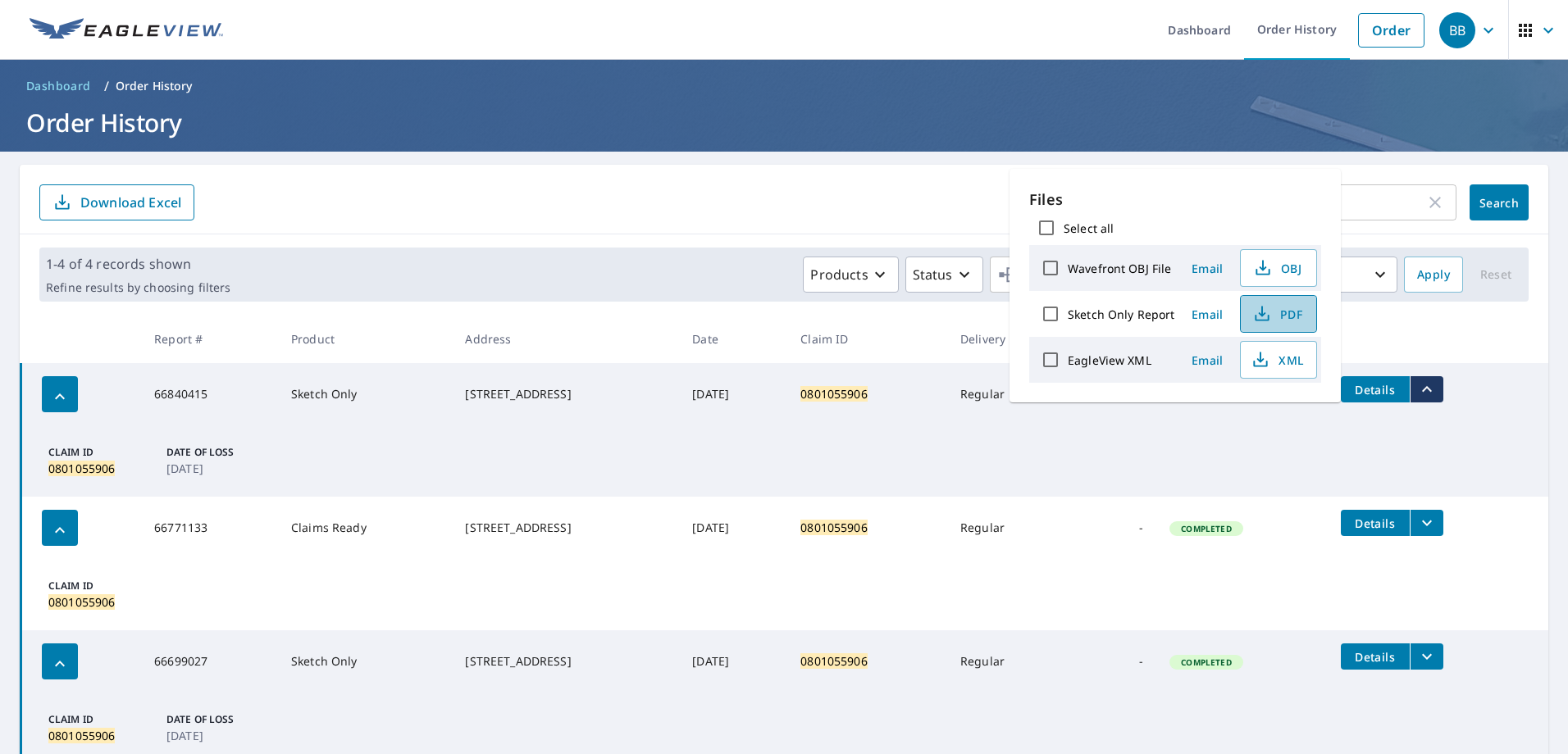
click at [1277, 310] on span "PDF" at bounding box center [1277, 314] width 53 height 19
click at [1426, 203] on icon "button" at bounding box center [1436, 202] width 19 height 19
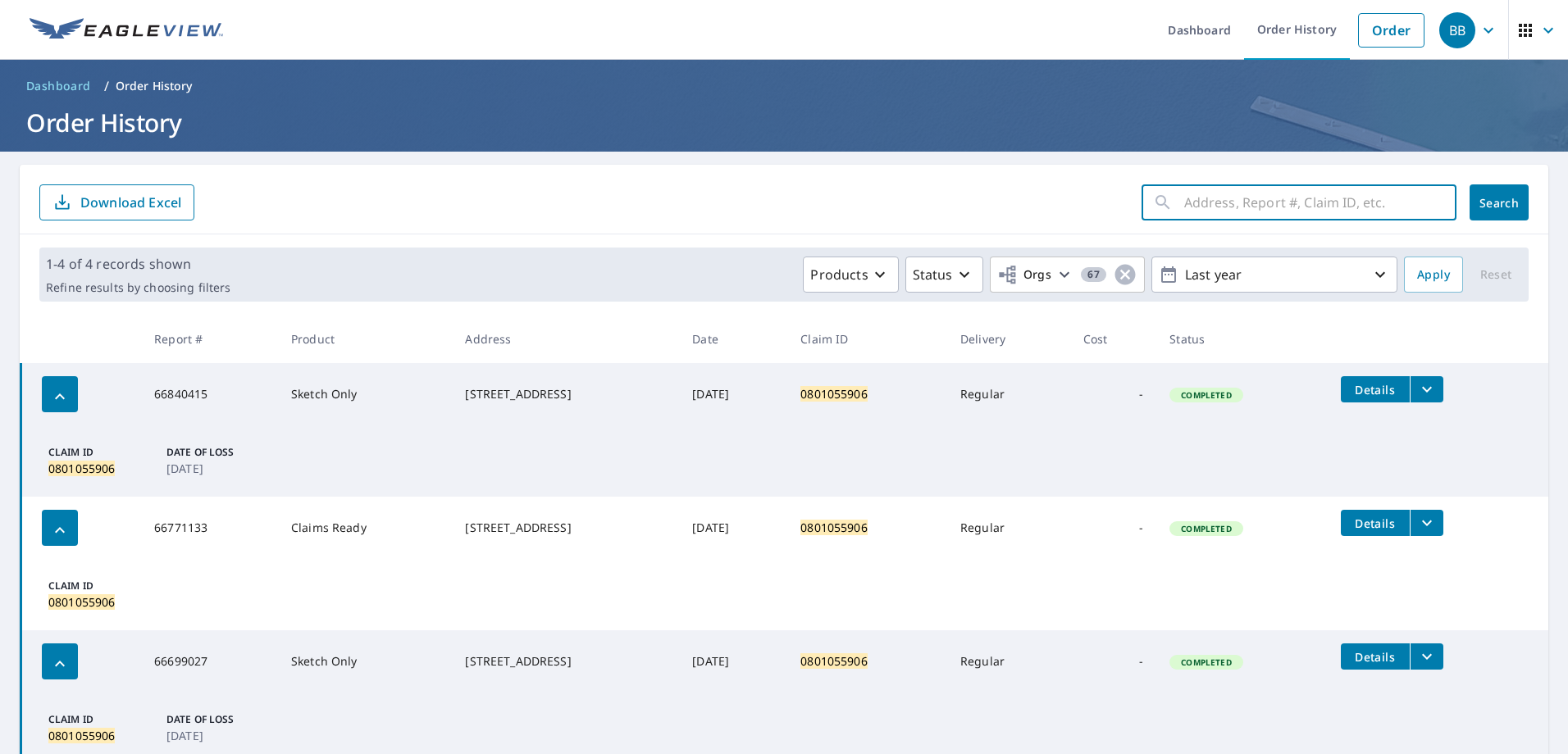
click at [1346, 203] on input "text" at bounding box center [1321, 202] width 273 height 46
paste input "0800421372"
type input "0800421372"
click at [1483, 202] on span "Search" at bounding box center [1500, 203] width 33 height 16
click at [1433, 388] on icon "filesDropdownBtn-66720077" at bounding box center [1427, 390] width 10 height 6
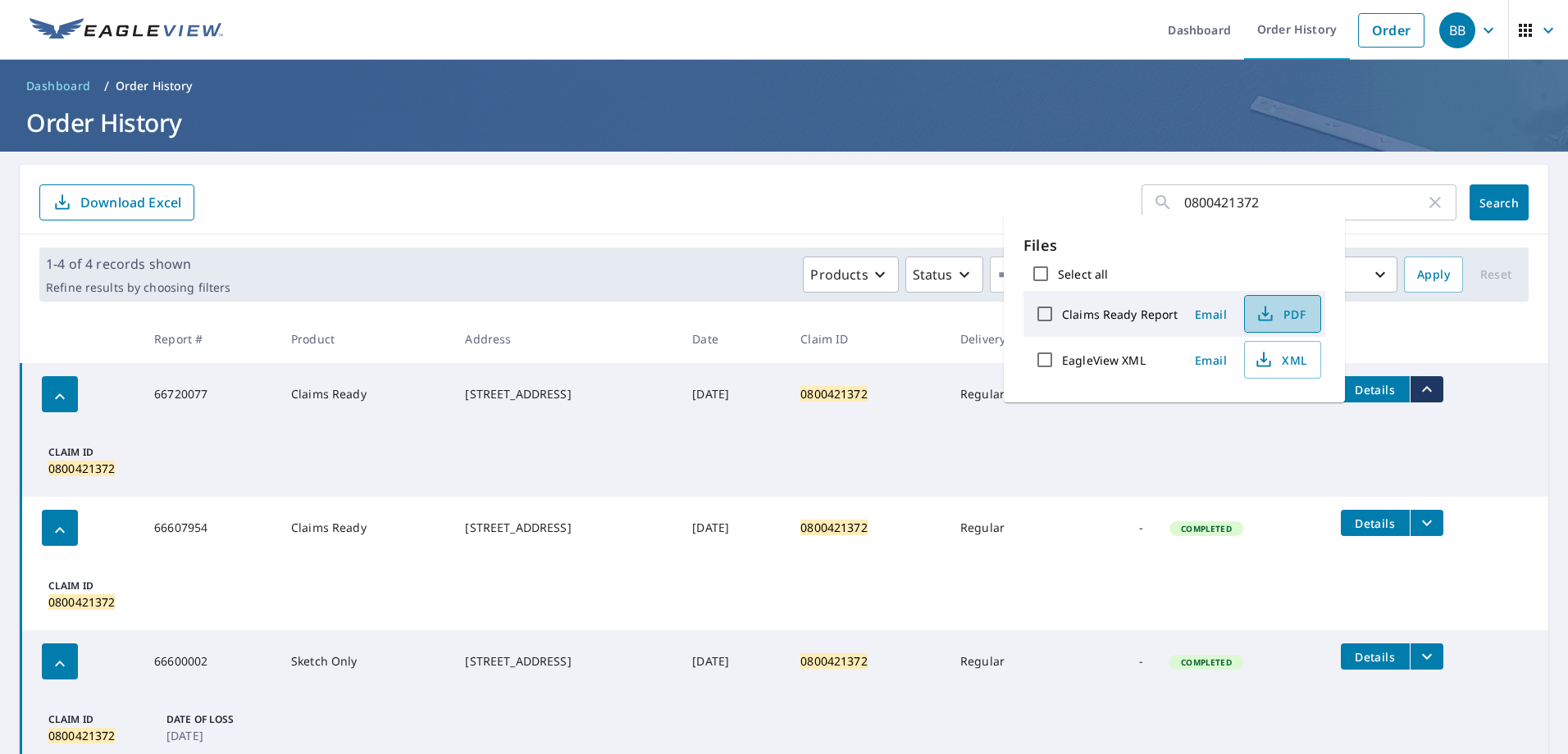
click at [1270, 315] on icon "button" at bounding box center [1265, 314] width 19 height 19
click at [1427, 207] on icon "button" at bounding box center [1436, 202] width 19 height 19
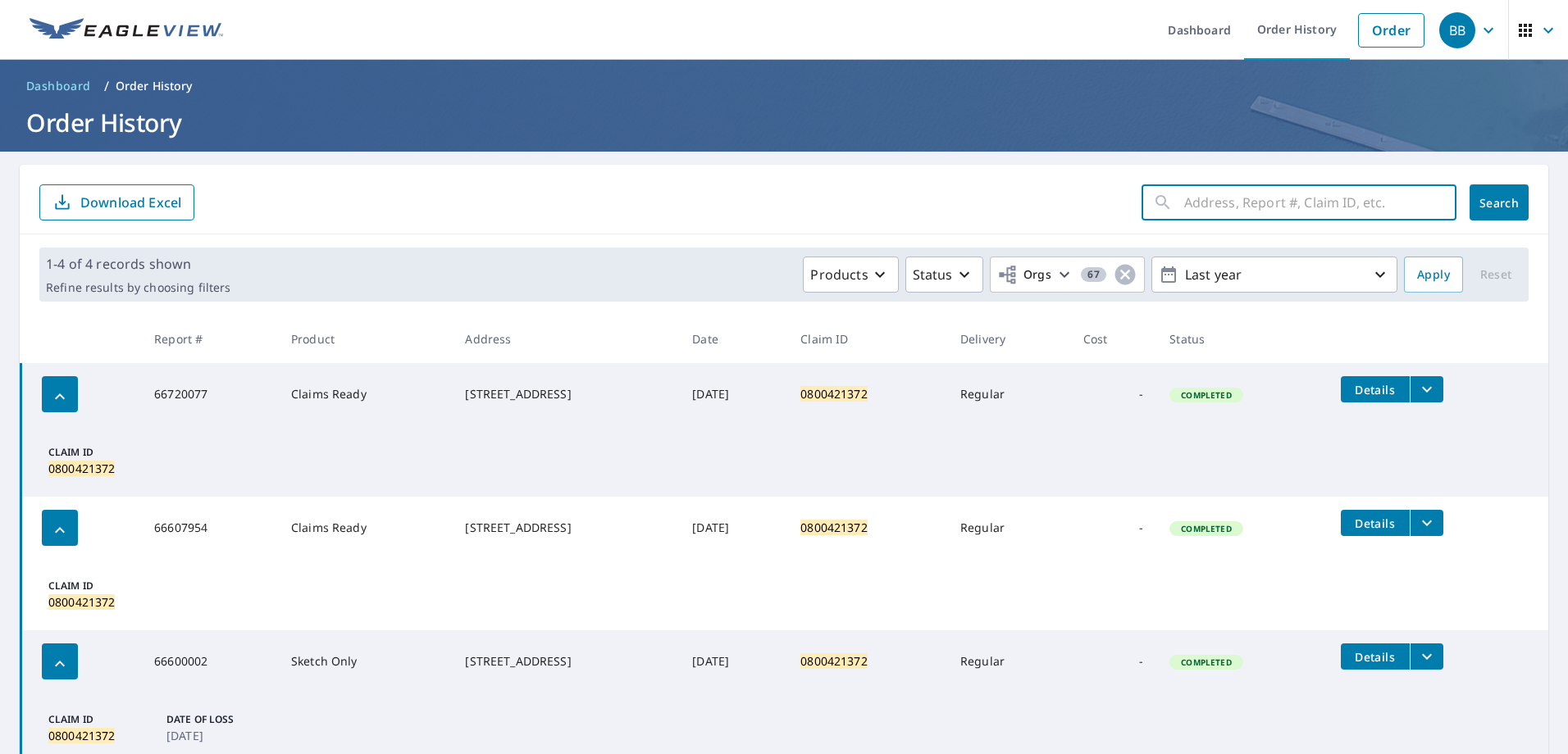
click at [1339, 198] on input "text" at bounding box center [1321, 202] width 273 height 46
type input "0802403931"
click button "Search" at bounding box center [1499, 202] width 59 height 36
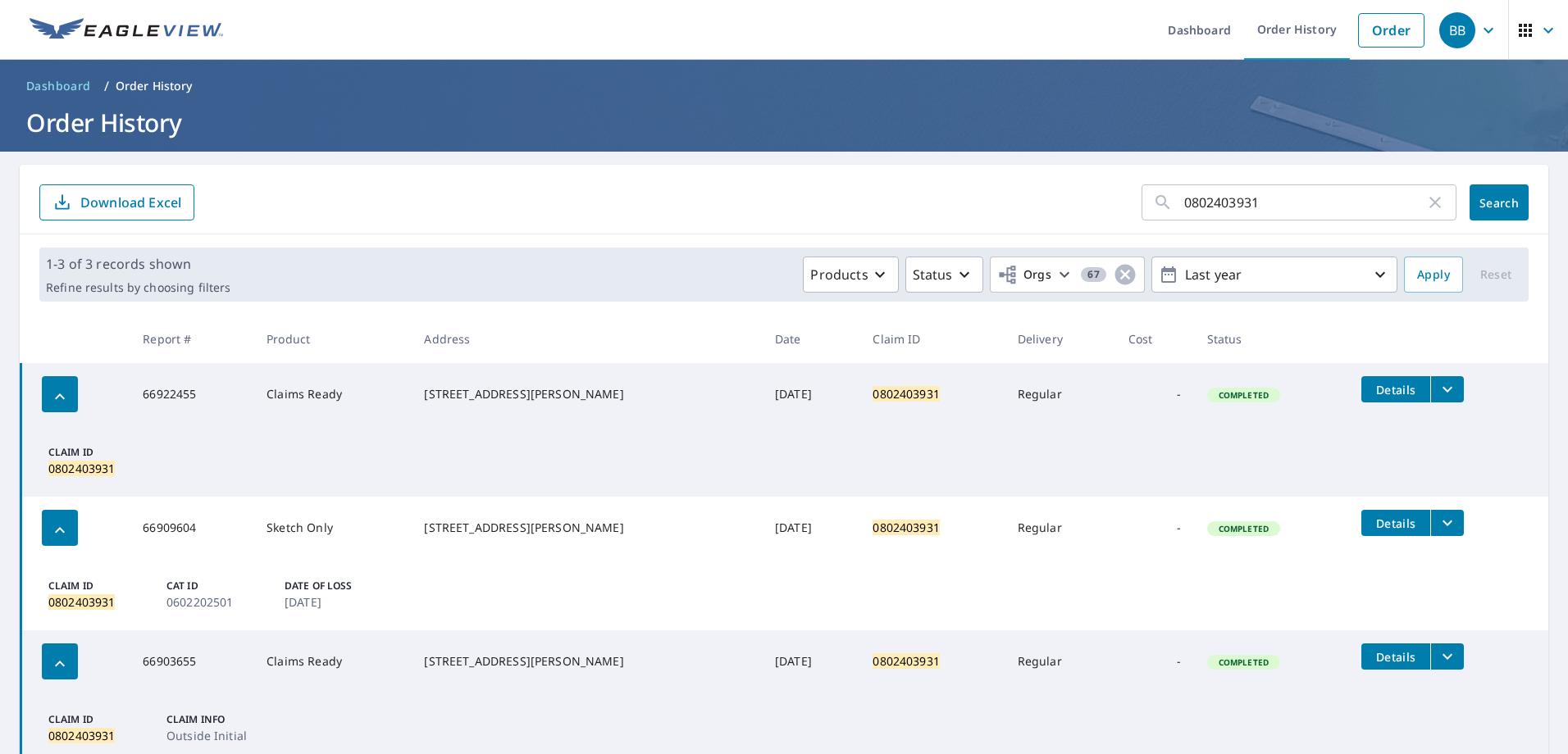
click at [1387, 395] on span "Details" at bounding box center [1396, 390] width 50 height 16
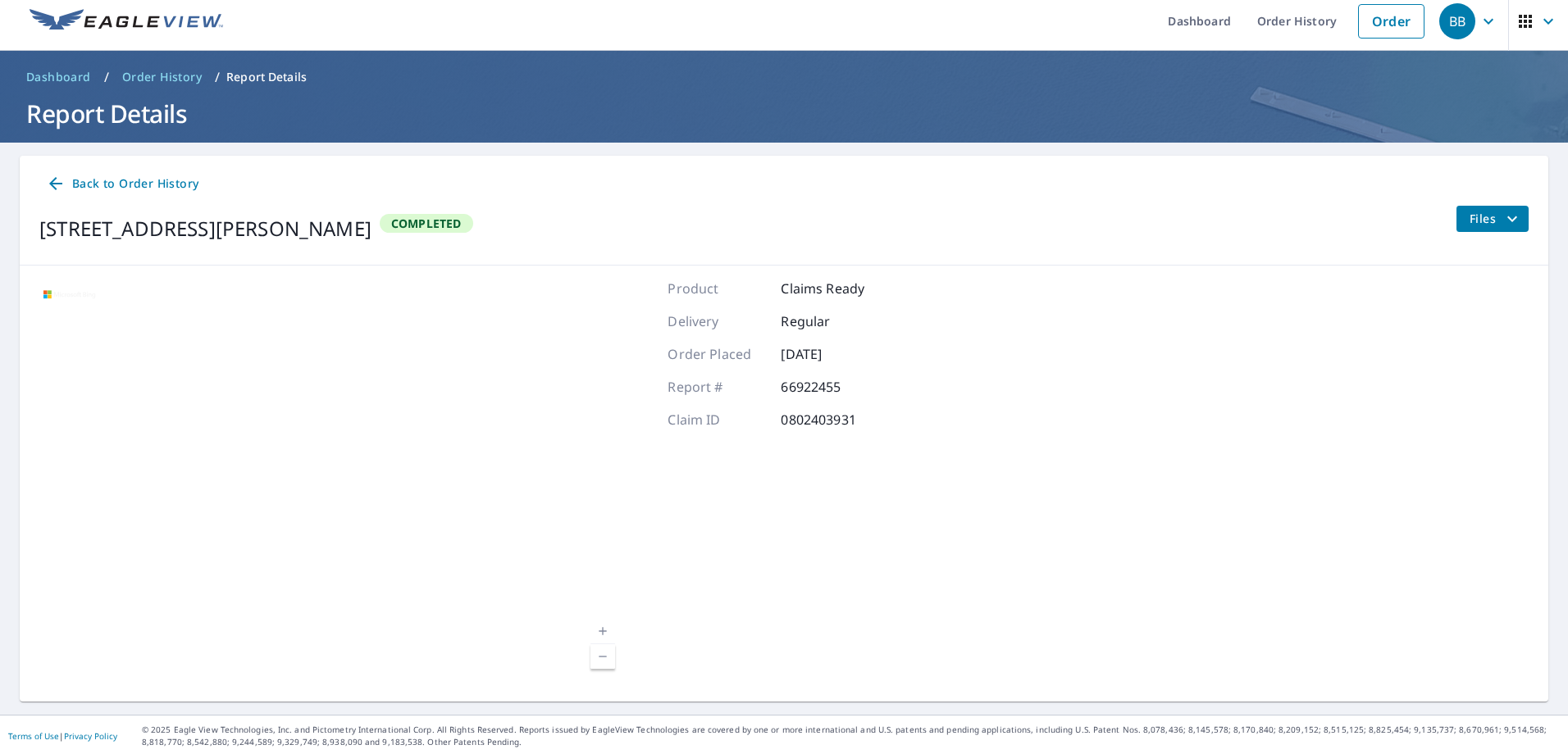
scroll to position [12, 0]
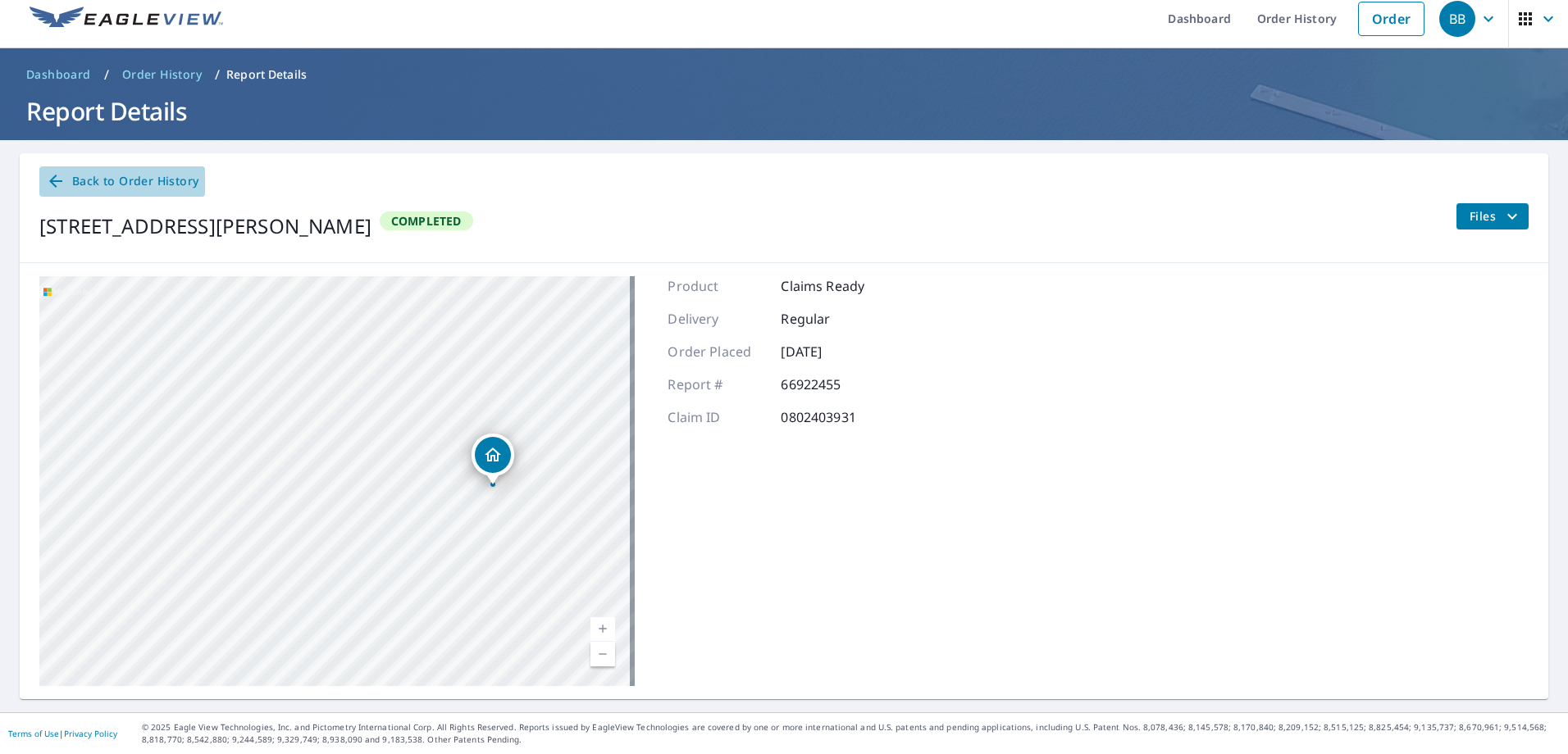
click at [50, 183] on icon at bounding box center [55, 181] width 19 height 19
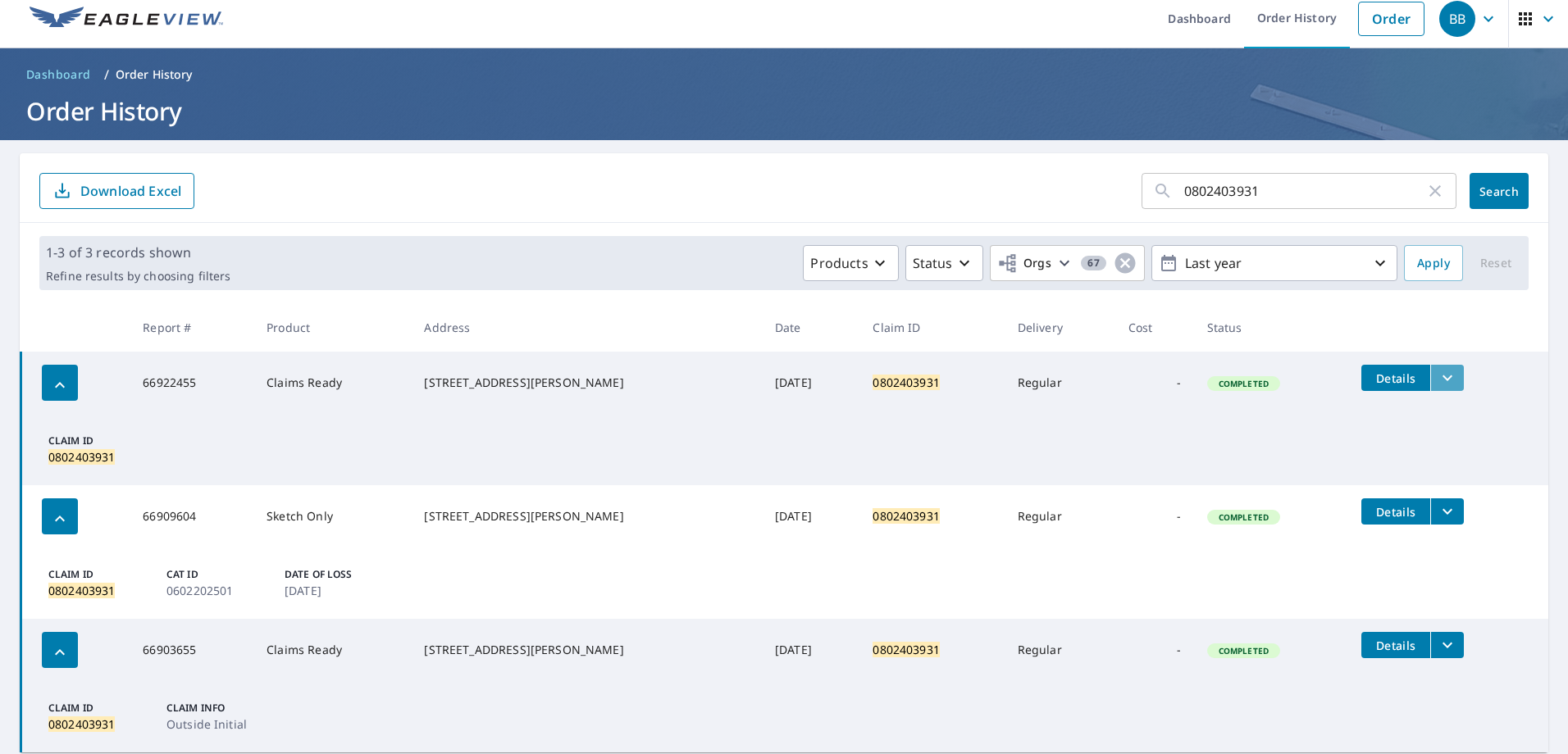
click at [1440, 378] on icon "filesDropdownBtn-66922455" at bounding box center [1447, 377] width 19 height 19
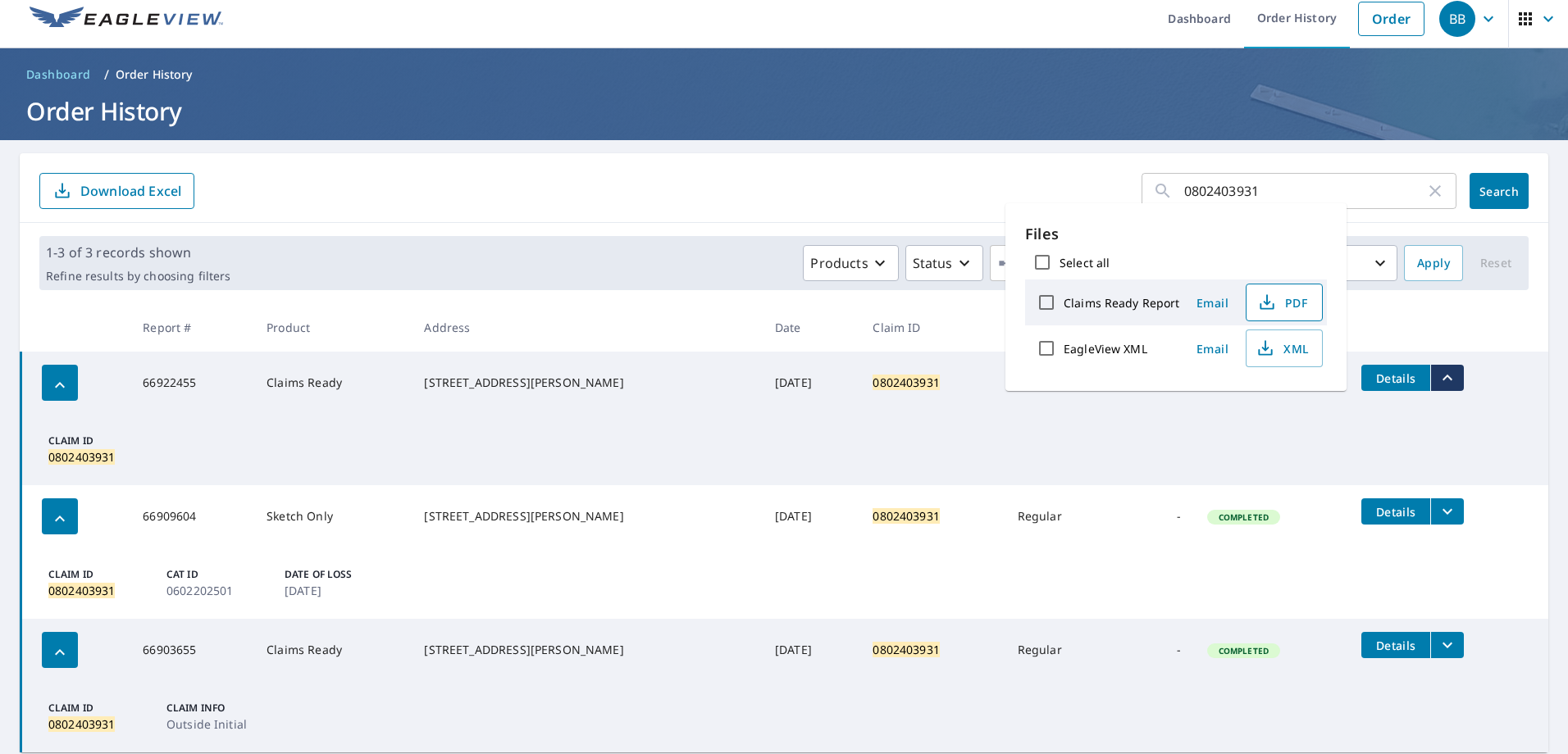
click at [1283, 305] on span "PDF" at bounding box center [1283, 303] width 53 height 19
click at [1427, 192] on icon "button" at bounding box center [1436, 191] width 19 height 19
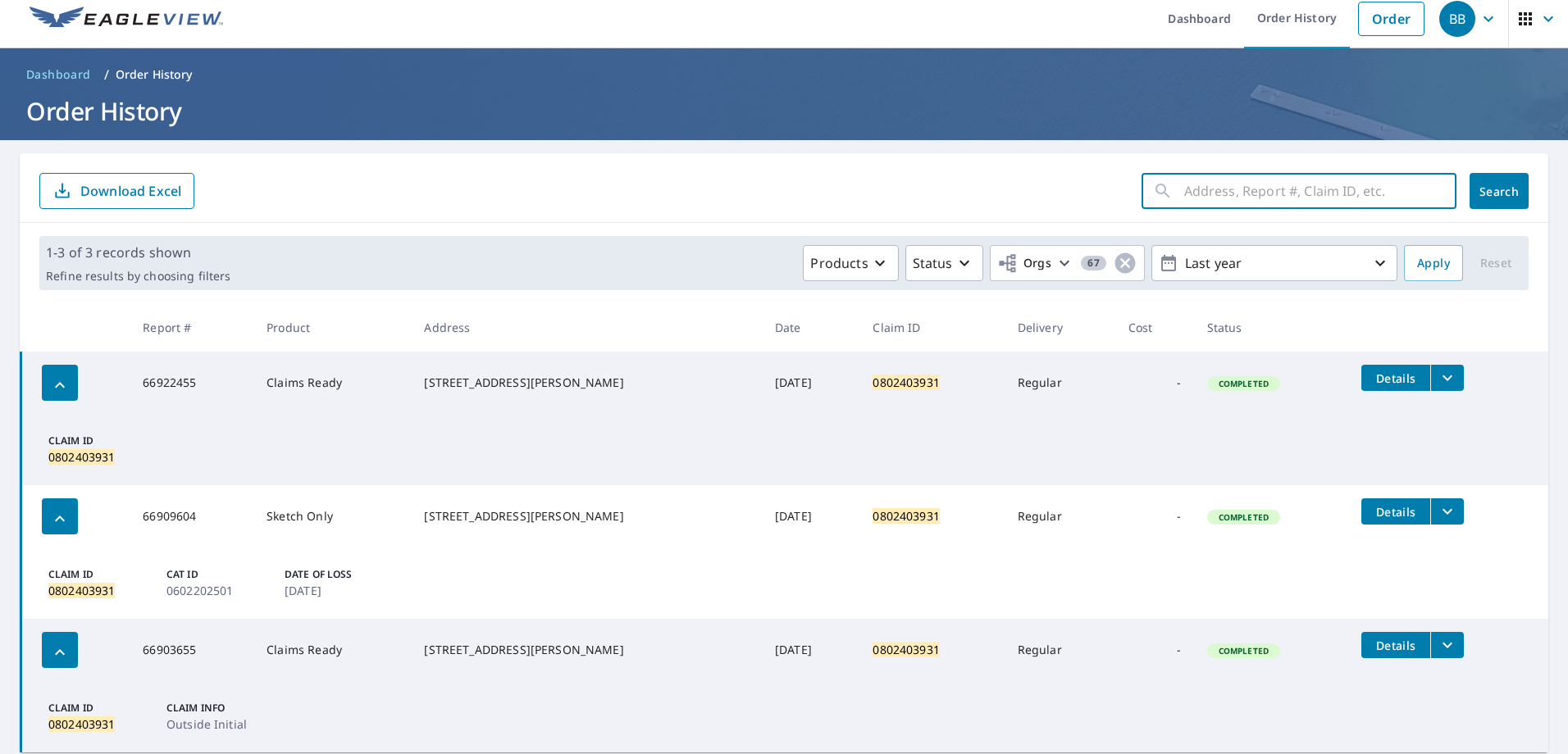
click at [1267, 191] on input "text" at bounding box center [1321, 191] width 273 height 46
type input "0801028911"
click button "Search" at bounding box center [1499, 191] width 59 height 36
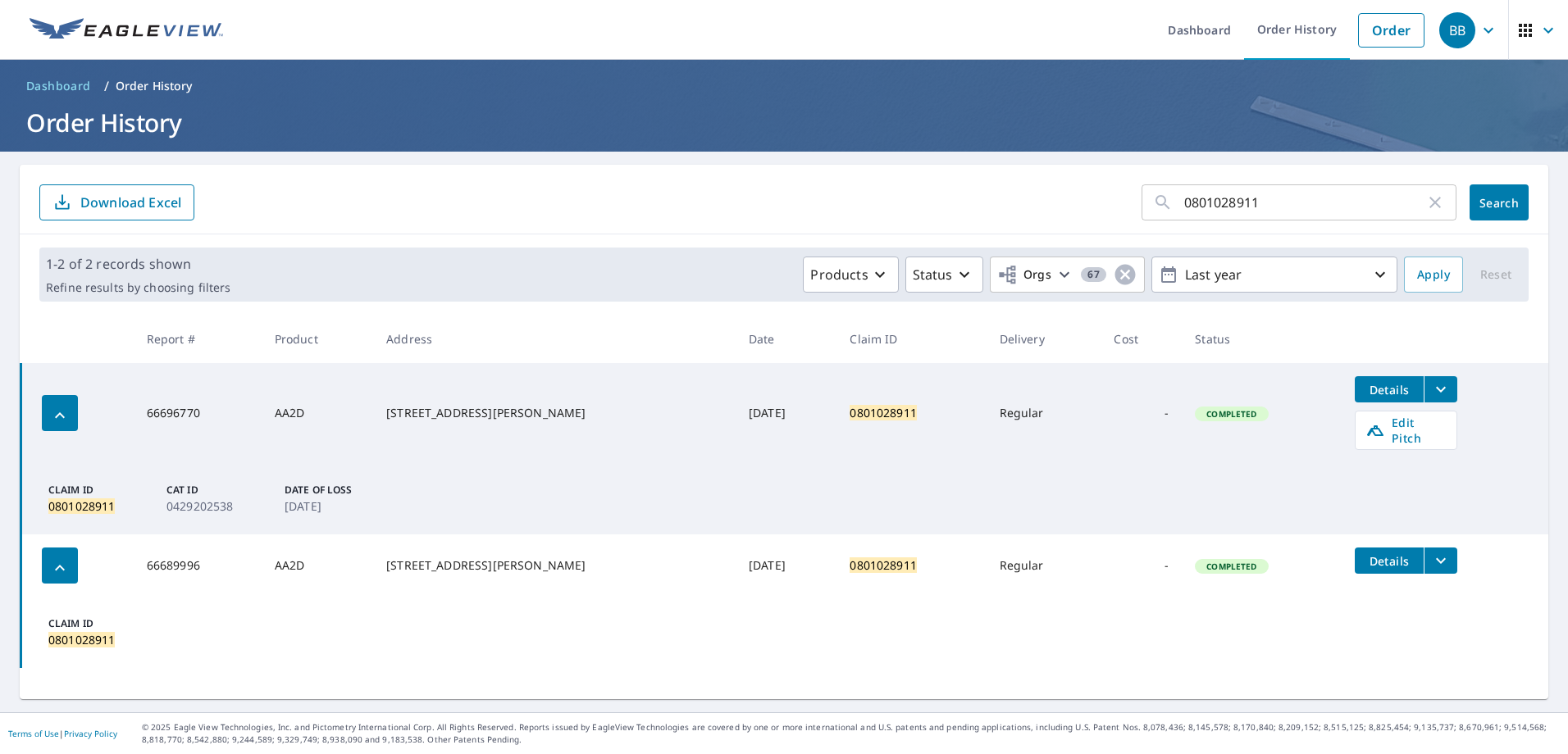
click at [1432, 385] on icon "filesDropdownBtn-66696770" at bounding box center [1441, 389] width 19 height 19
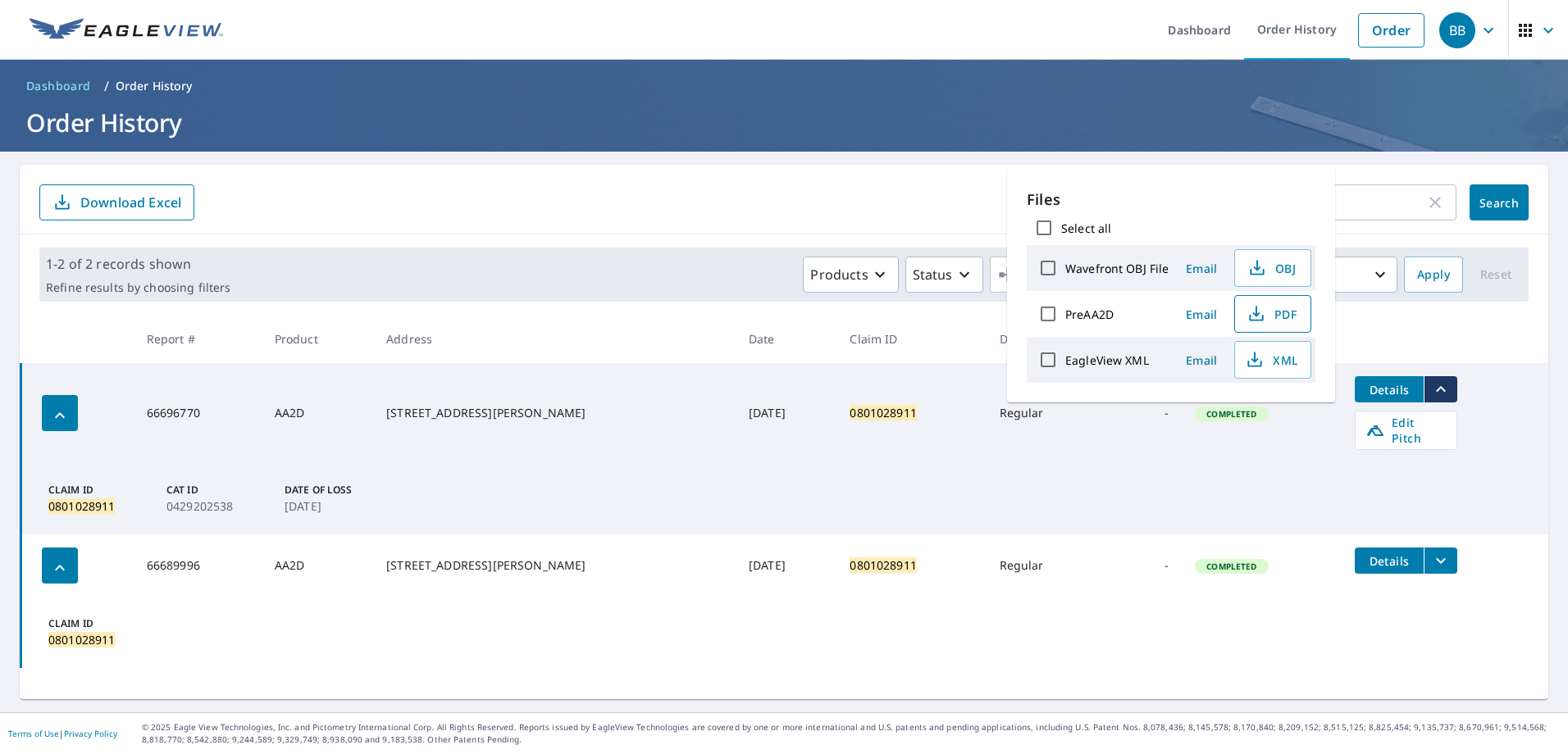
click at [1256, 314] on icon "button" at bounding box center [1257, 310] width 8 height 11
click at [1262, 314] on icon "button" at bounding box center [1257, 314] width 19 height 19
click at [1426, 207] on icon "button" at bounding box center [1436, 202] width 19 height 19
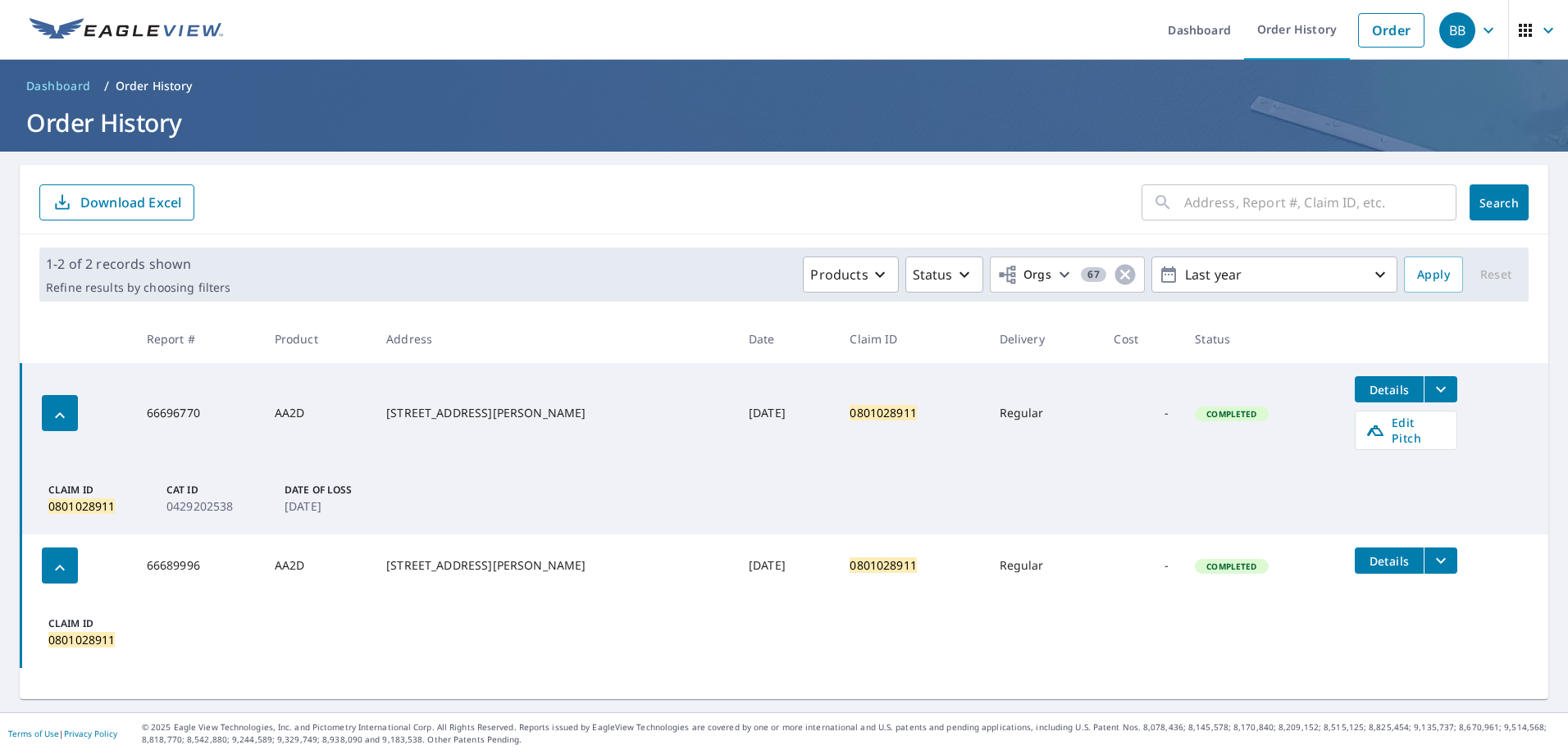
click at [1345, 206] on input "text" at bounding box center [1321, 202] width 273 height 46
paste input "0801424813"
type input "0801424813"
click at [1498, 192] on button "Search" at bounding box center [1499, 202] width 59 height 36
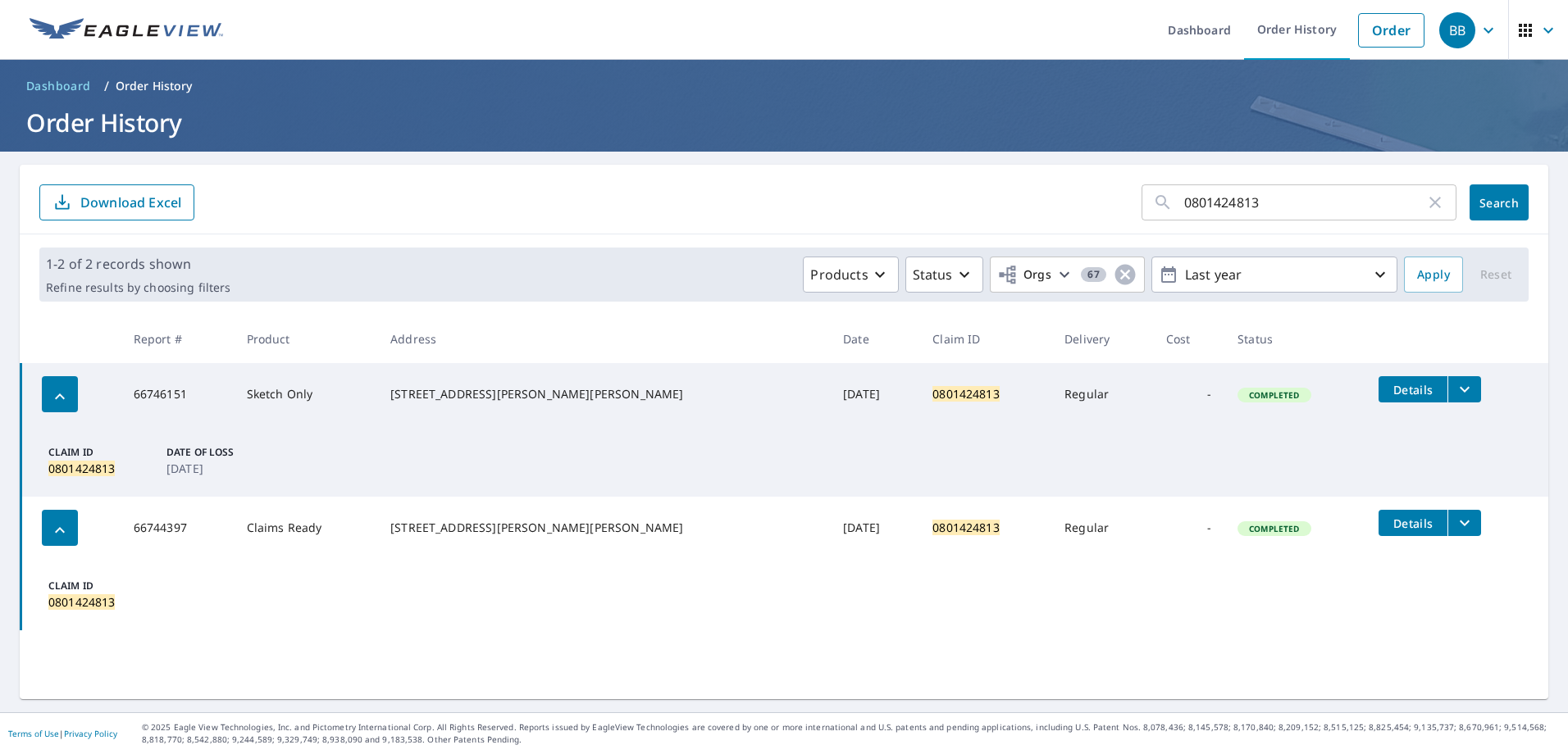
click at [1460, 389] on icon "filesDropdownBtn-66746151" at bounding box center [1465, 390] width 10 height 6
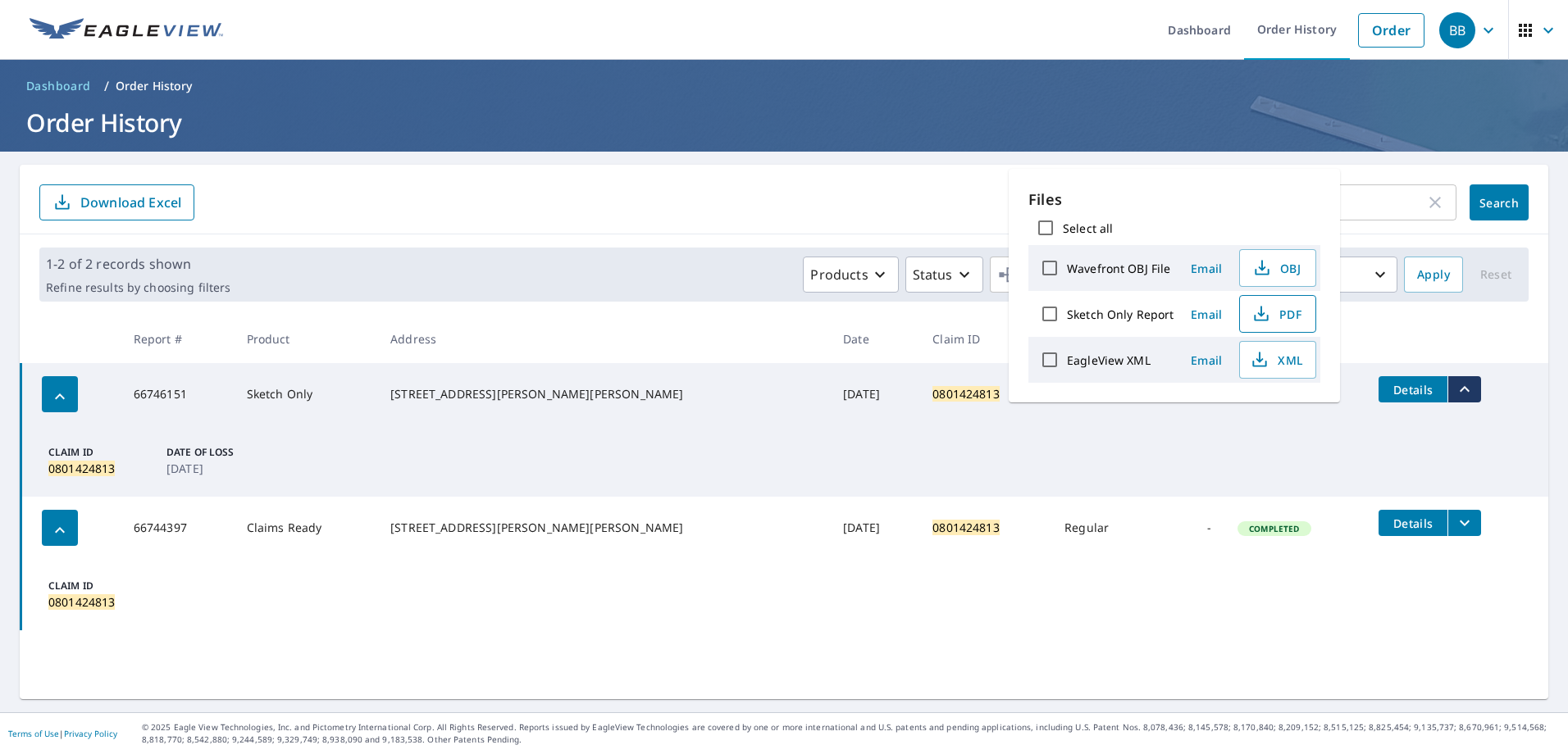
click at [1291, 310] on span "PDF" at bounding box center [1276, 314] width 53 height 19
click at [1427, 200] on icon "button" at bounding box center [1436, 202] width 19 height 19
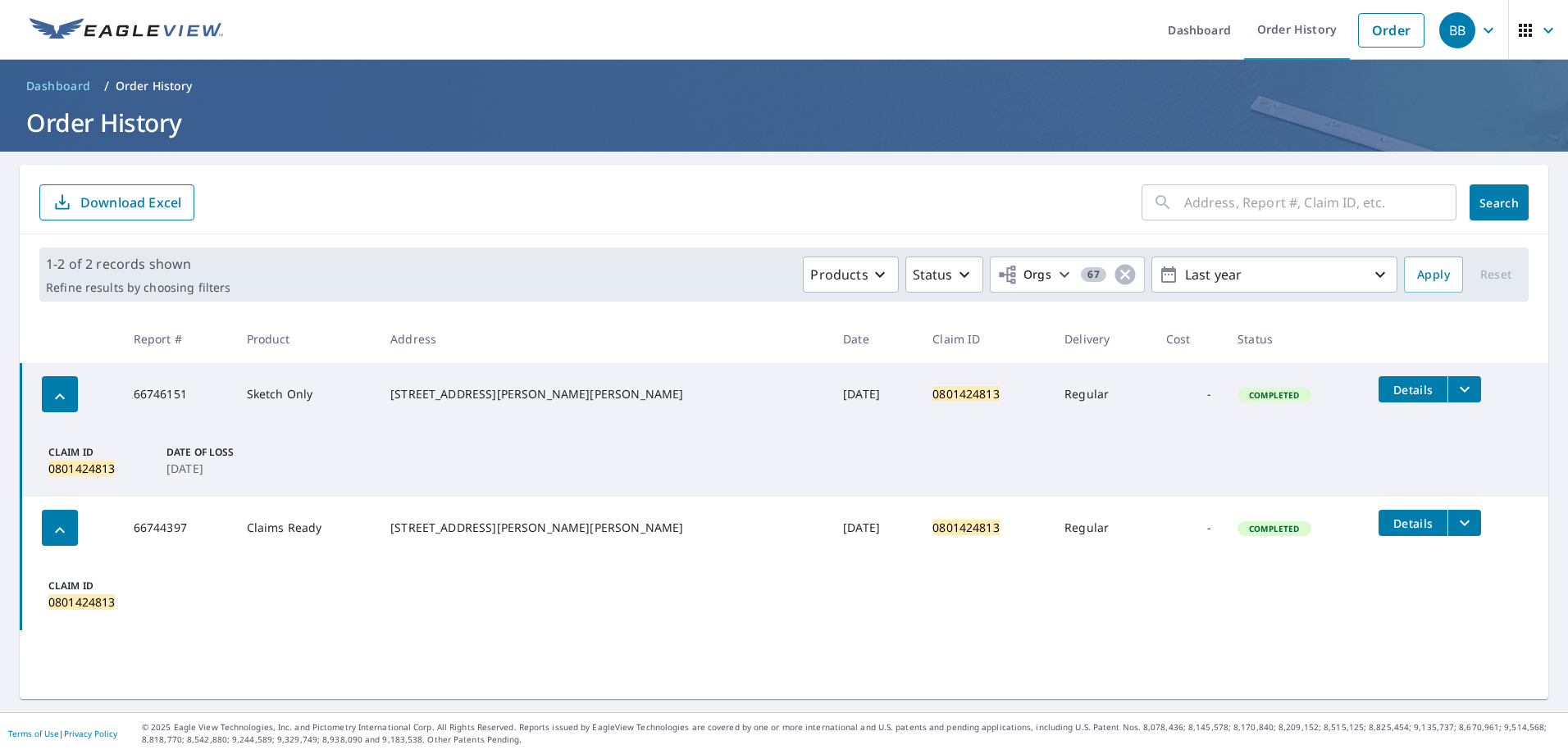
click at [1317, 207] on input "text" at bounding box center [1321, 202] width 273 height 46
paste input "0801028911"
type input "0801028911"
click at [1484, 199] on span "Search" at bounding box center [1500, 203] width 33 height 16
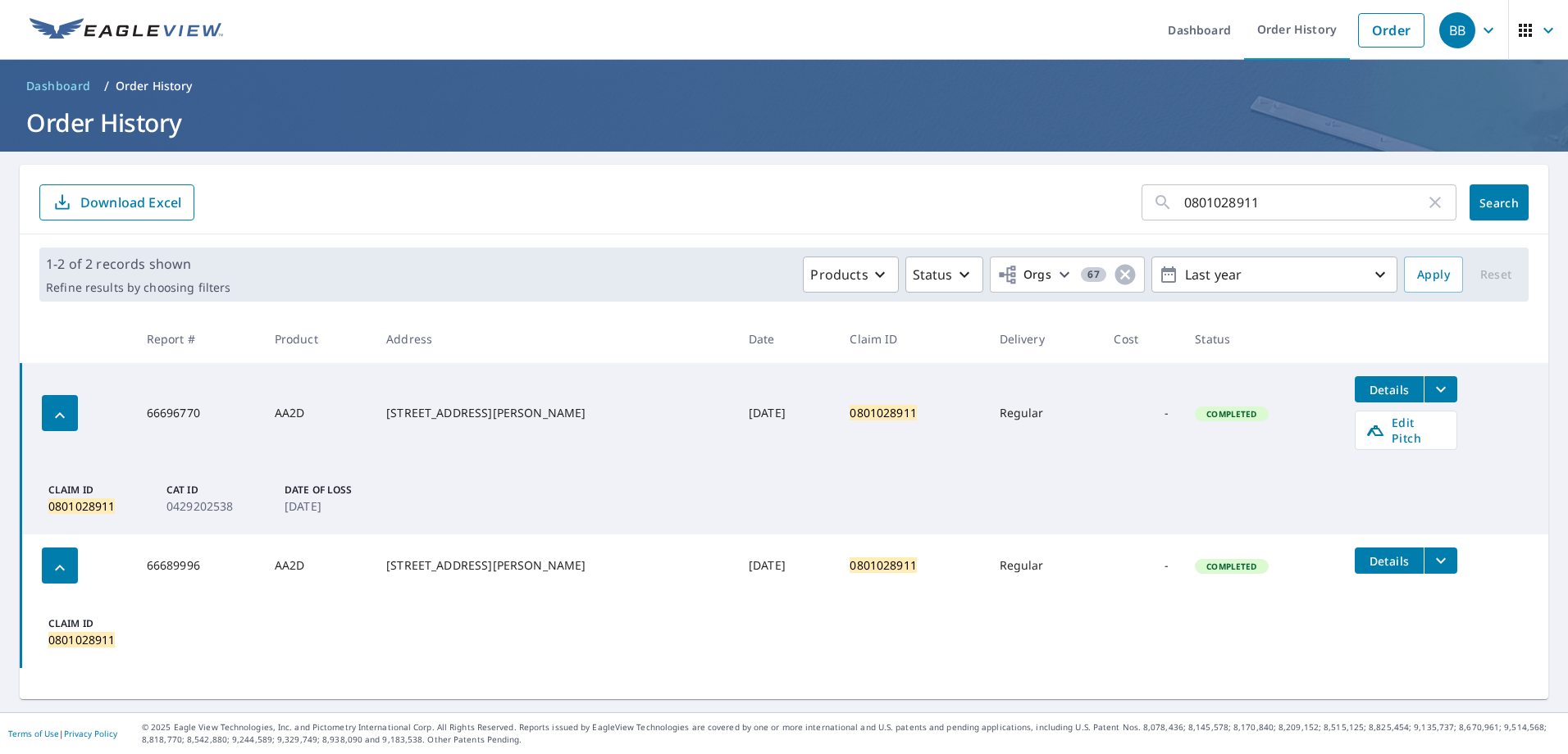
click at [1432, 387] on icon "filesDropdownBtn-66696770" at bounding box center [1441, 389] width 19 height 19
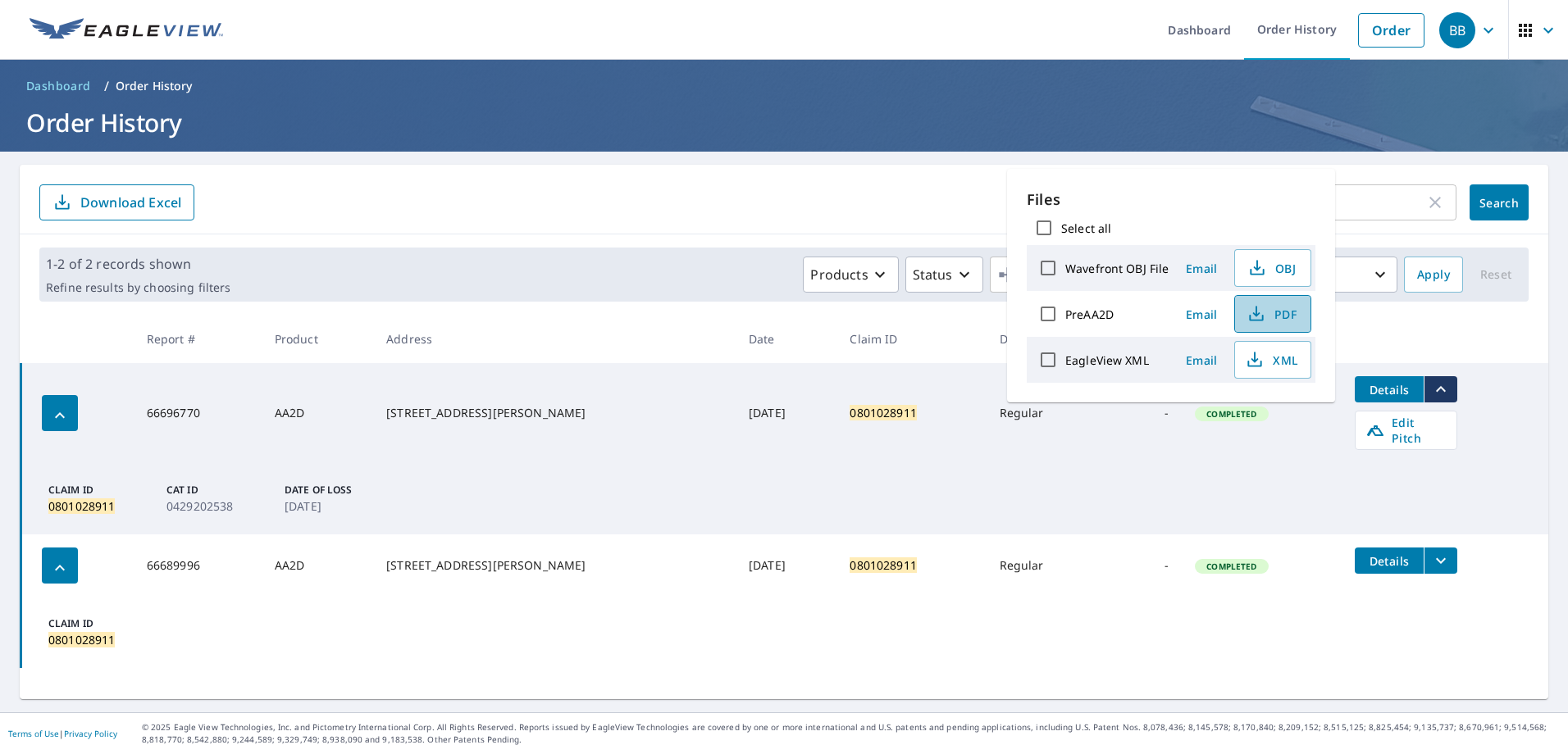
click at [1256, 305] on icon "button" at bounding box center [1257, 314] width 19 height 19
click at [1426, 204] on icon "button" at bounding box center [1436, 202] width 19 height 19
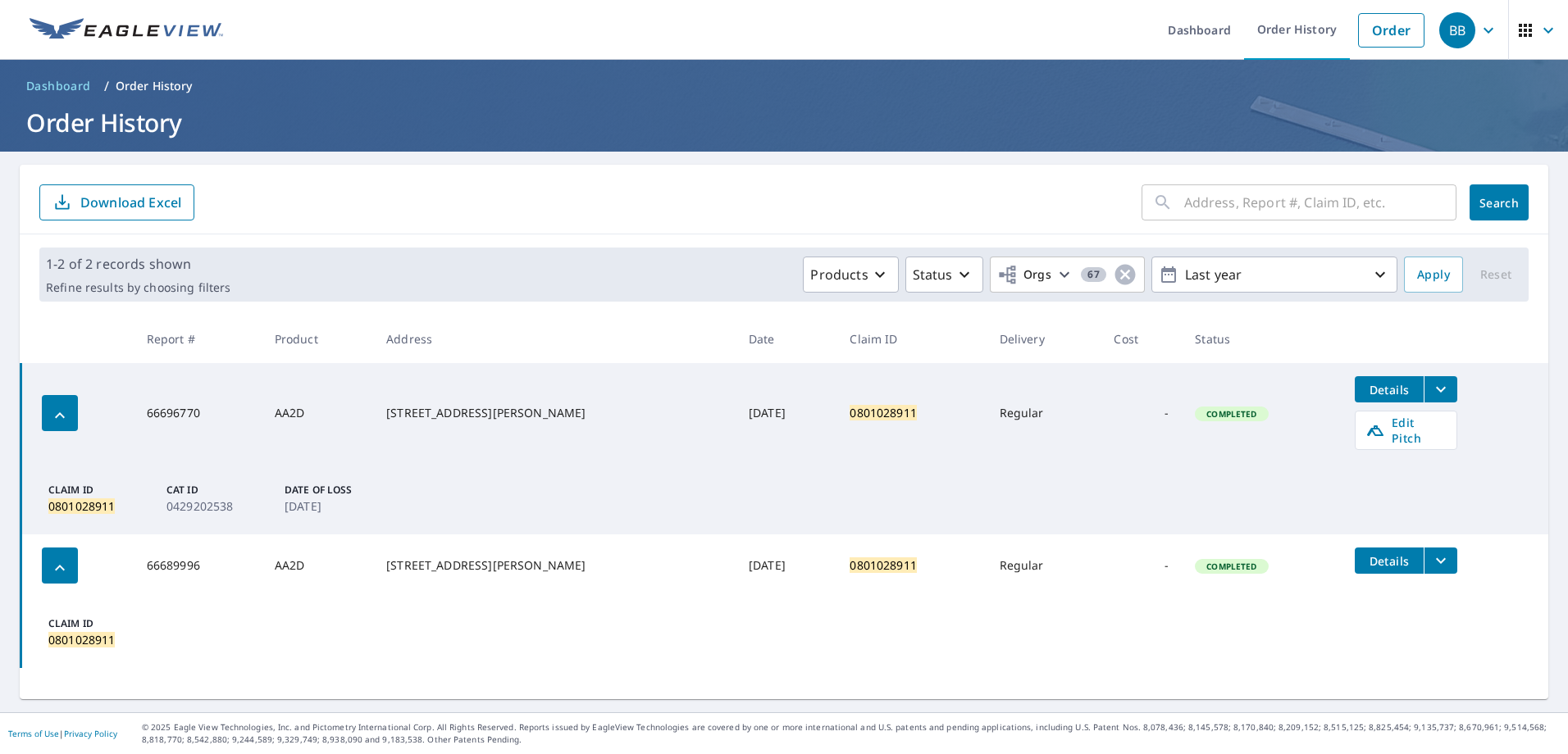
click at [1329, 201] on input "text" at bounding box center [1321, 202] width 273 height 46
paste input "0801632233"
type input "0801632233"
click at [1483, 200] on span "Search" at bounding box center [1500, 203] width 33 height 16
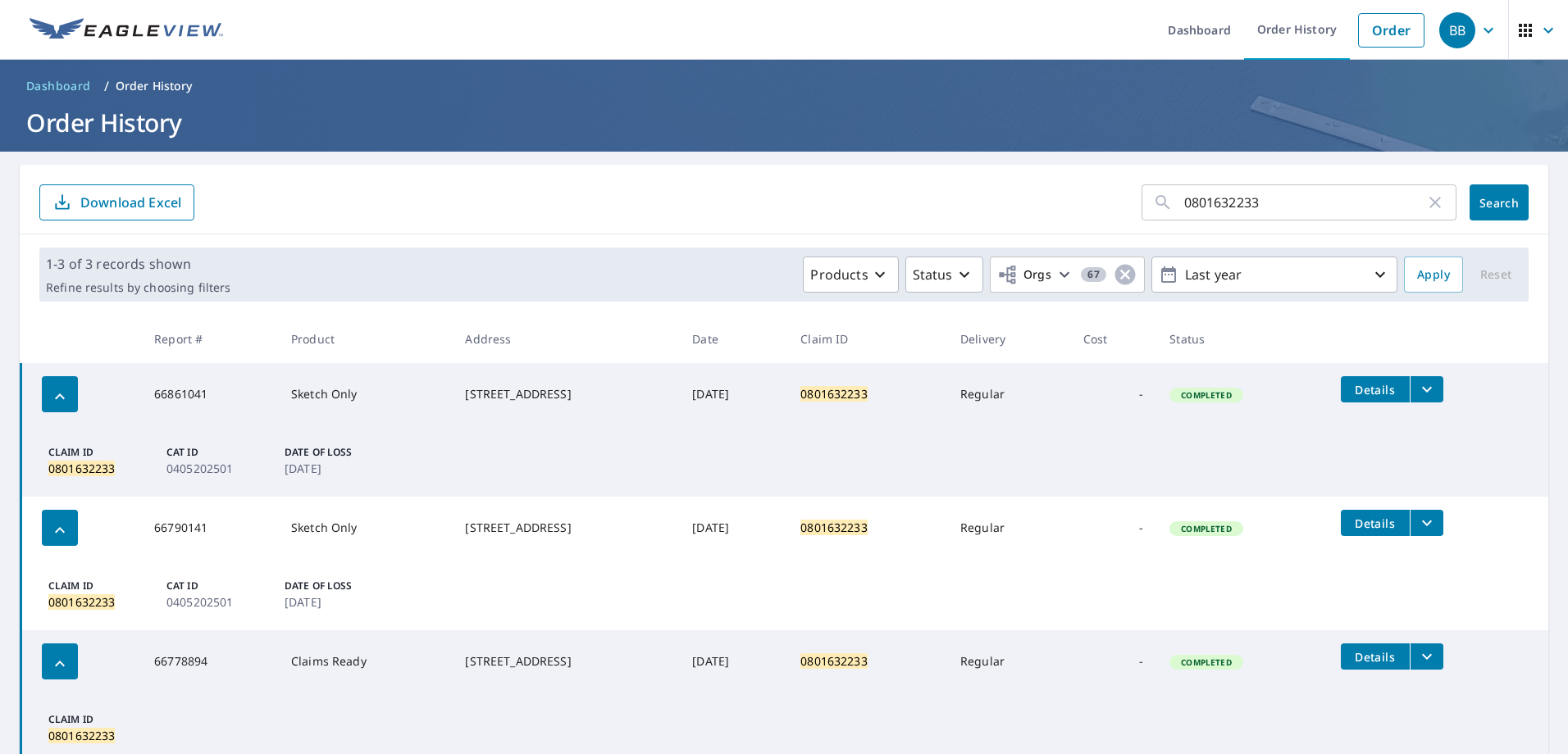
click at [1433, 387] on icon "filesDropdownBtn-66861041" at bounding box center [1427, 390] width 10 height 6
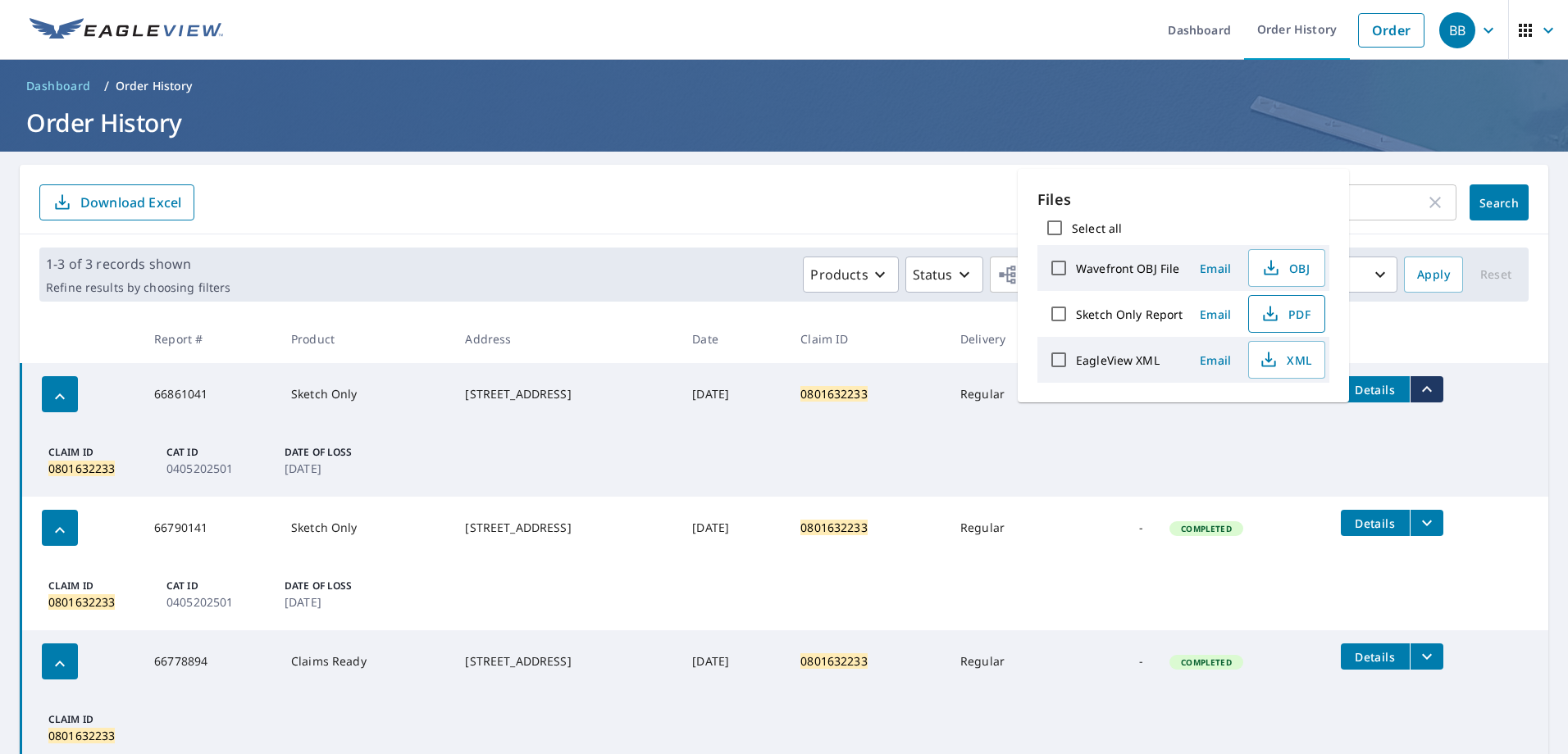
click at [1265, 314] on icon "button" at bounding box center [1270, 314] width 19 height 19
click at [1399, 209] on input "0801632233" at bounding box center [1305, 202] width 241 height 46
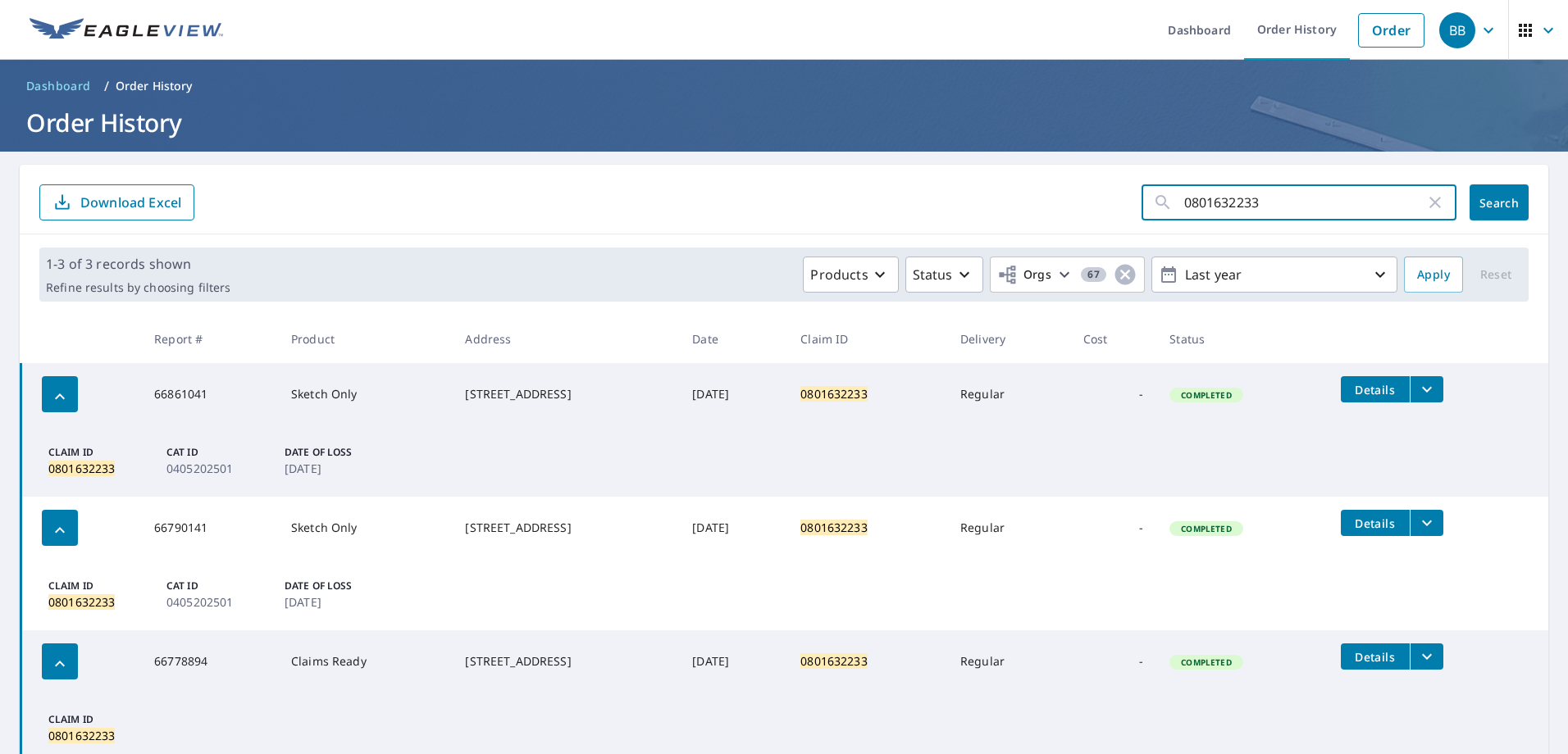
drag, startPoint x: 1281, startPoint y: 199, endPoint x: 1112, endPoint y: 208, distance: 169.2
click at [1112, 208] on form "0801632233 ​ Search Download Excel" at bounding box center [784, 202] width 1490 height 36
paste input "480625"
type input "0801480625"
click button "Search" at bounding box center [1499, 202] width 59 height 36
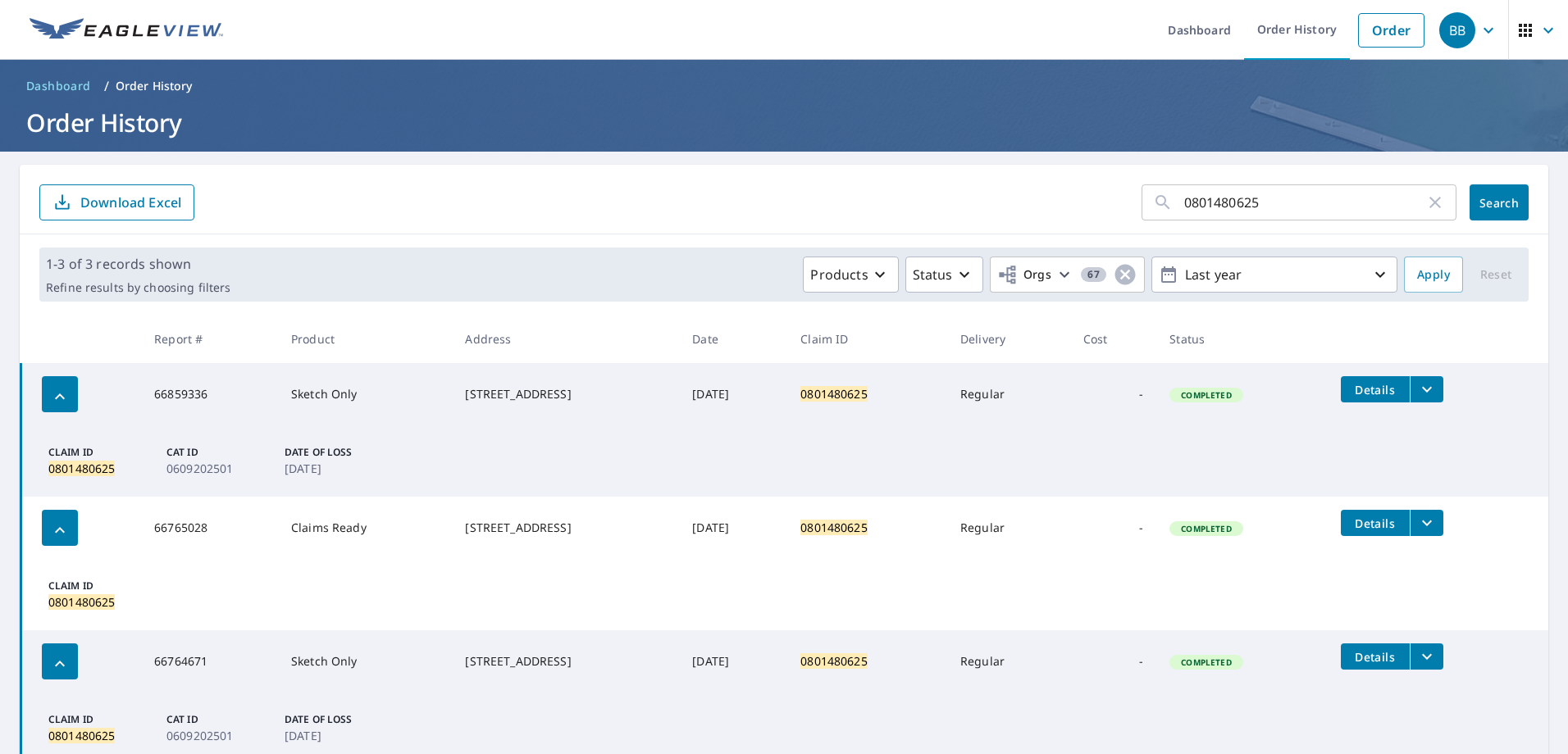
click at [1438, 383] on icon "filesDropdownBtn-66859336" at bounding box center [1427, 389] width 19 height 19
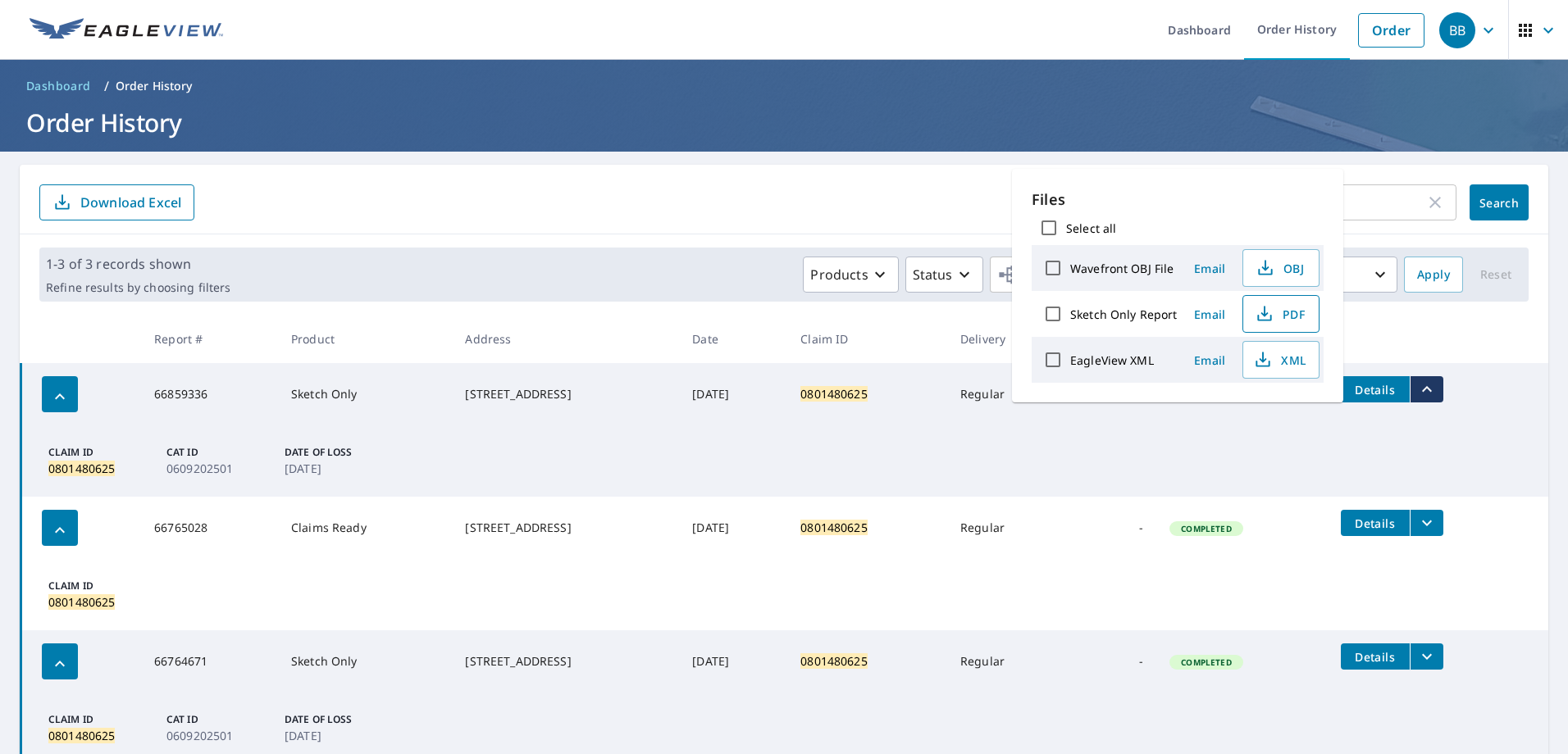
click at [1281, 315] on span "PDF" at bounding box center [1280, 314] width 53 height 19
